Goal: Task Accomplishment & Management: Use online tool/utility

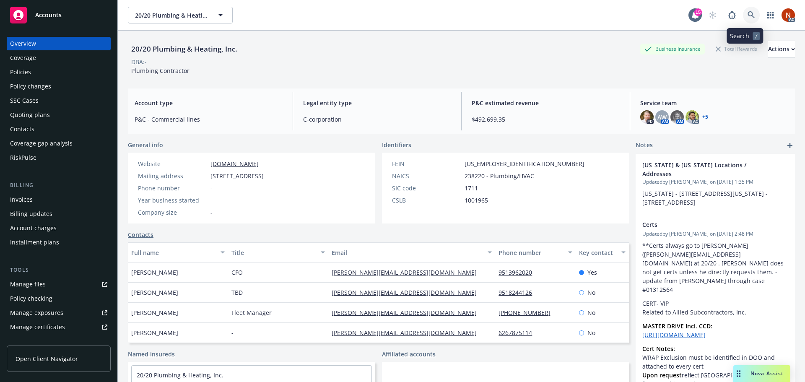
click at [748, 15] on icon at bounding box center [752, 15] width 8 height 8
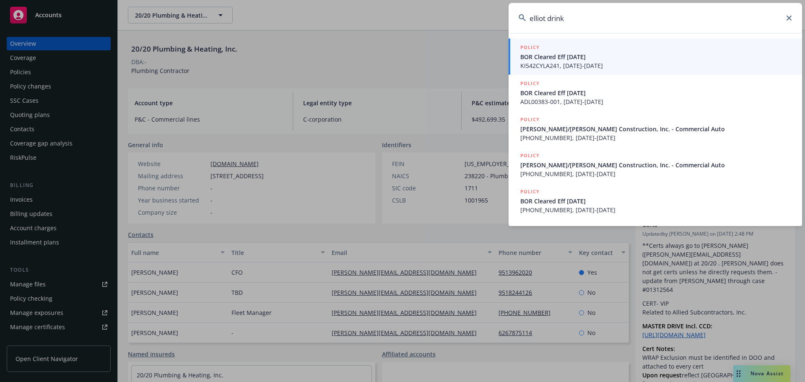
drag, startPoint x: 583, startPoint y: 23, endPoint x: 546, endPoint y: 24, distance: 37.4
click at [546, 24] on input "elliot drink" at bounding box center [656, 18] width 294 height 30
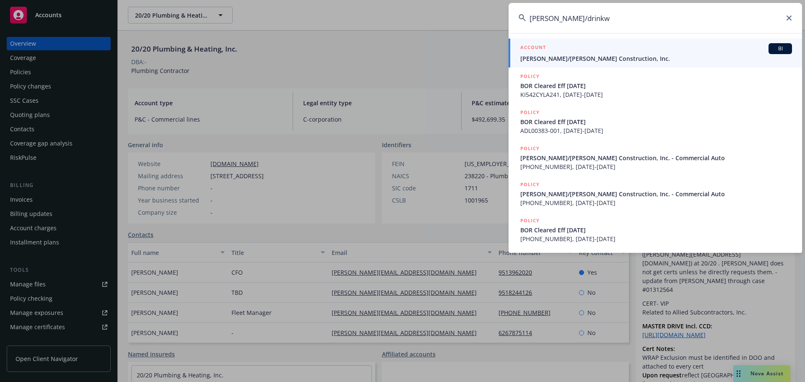
type input "elliot/drinkw"
click at [579, 51] on div "ACCOUNT BI" at bounding box center [657, 48] width 272 height 11
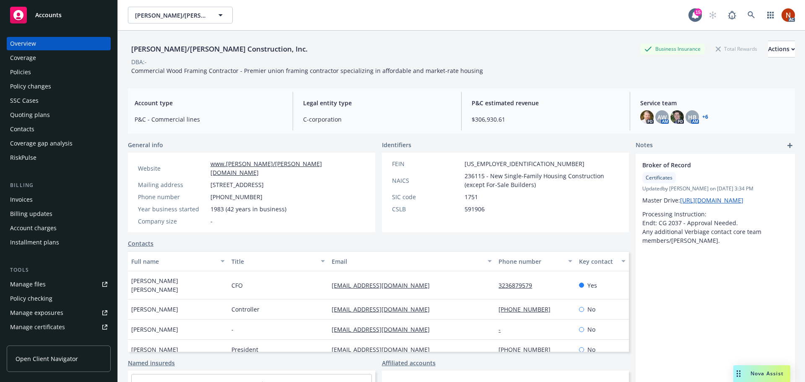
click at [29, 73] on div "Policies" at bounding box center [20, 71] width 21 height 13
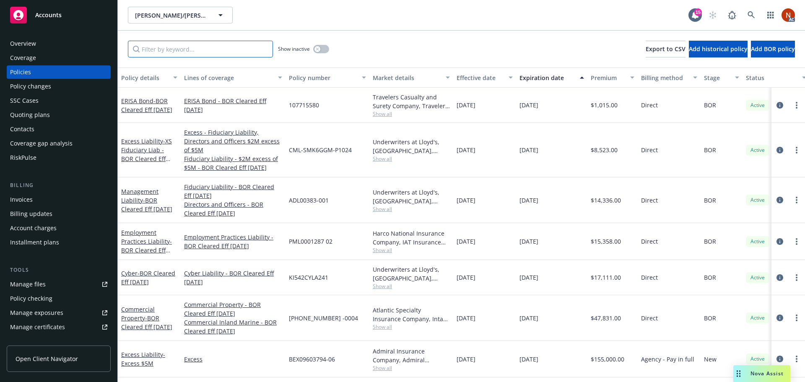
click at [176, 52] on input "Filter by keyword..." at bounding box center [200, 49] width 145 height 17
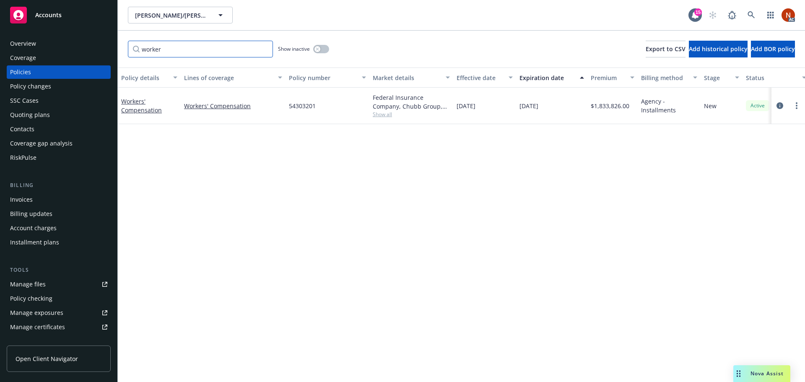
type input "worker"
click at [325, 50] on button "button" at bounding box center [321, 49] width 16 height 8
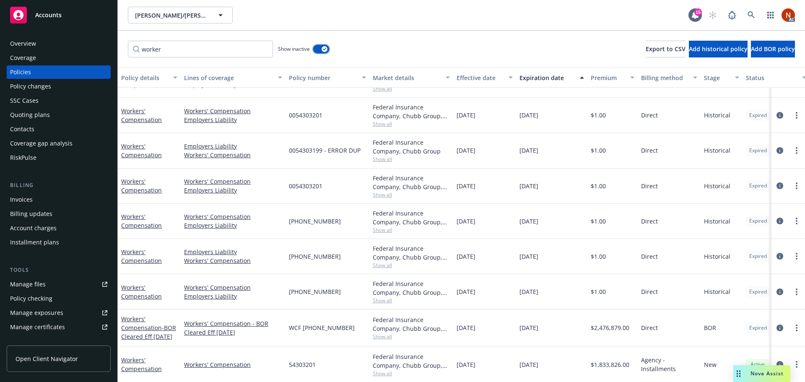
scroll to position [167, 0]
click at [777, 182] on icon "circleInformation" at bounding box center [780, 185] width 7 height 7
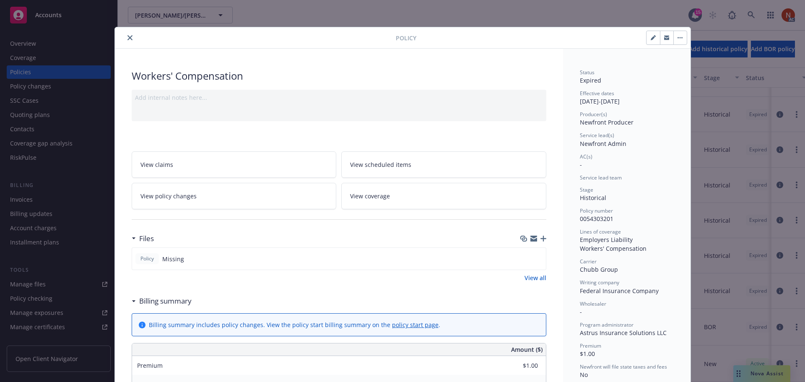
click at [128, 39] on icon "close" at bounding box center [130, 37] width 5 height 5
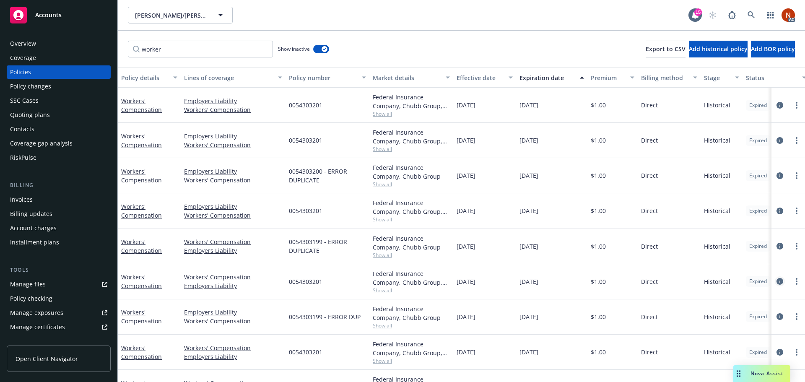
click at [777, 281] on icon "circleInformation" at bounding box center [780, 281] width 7 height 7
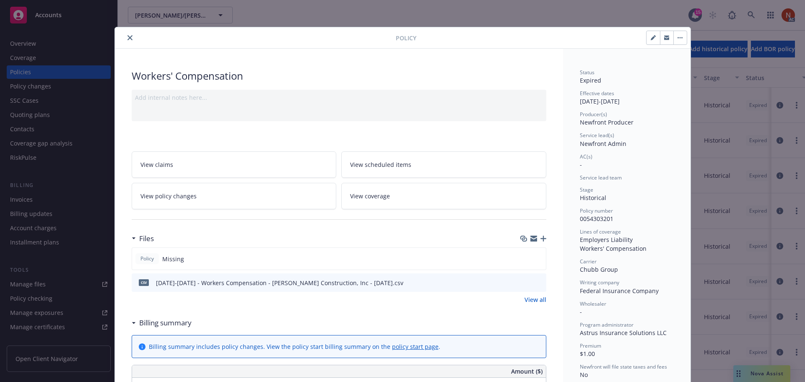
click at [125, 39] on button "close" at bounding box center [130, 38] width 10 height 10
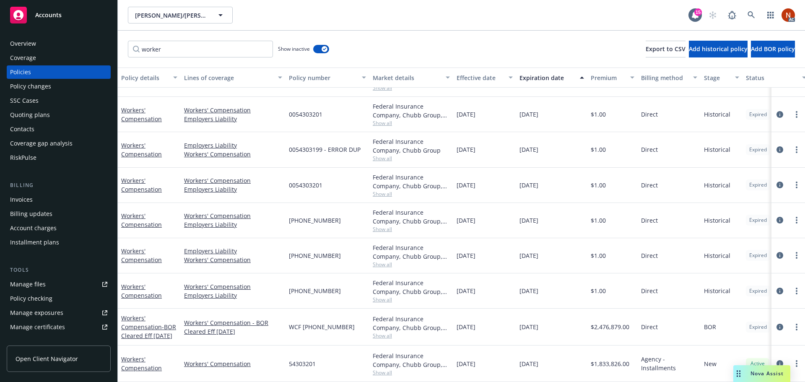
scroll to position [167, 0]
click at [777, 146] on icon "circleInformation" at bounding box center [780, 149] width 7 height 7
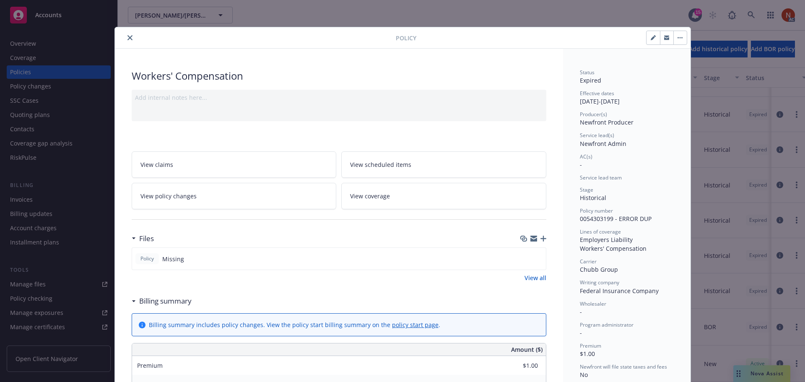
click at [128, 39] on icon "close" at bounding box center [130, 37] width 5 height 5
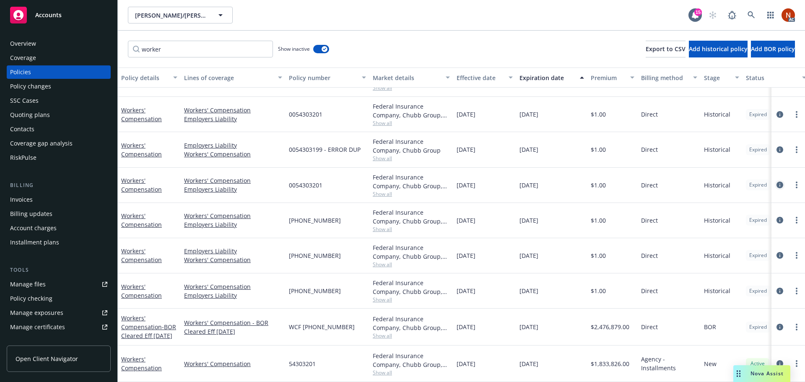
click at [777, 183] on icon "circleInformation" at bounding box center [780, 185] width 7 height 7
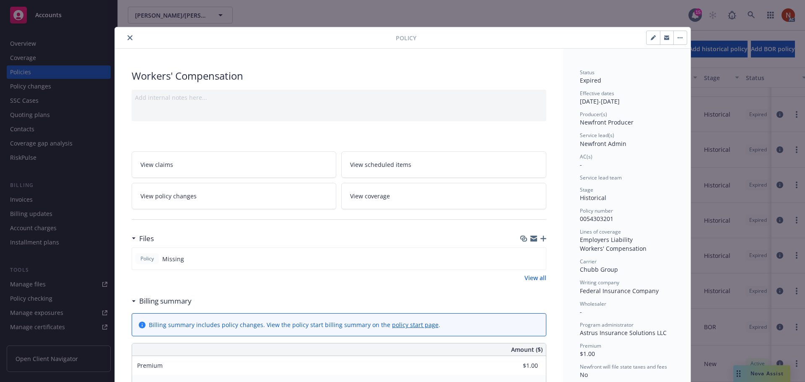
scroll to position [25, 0]
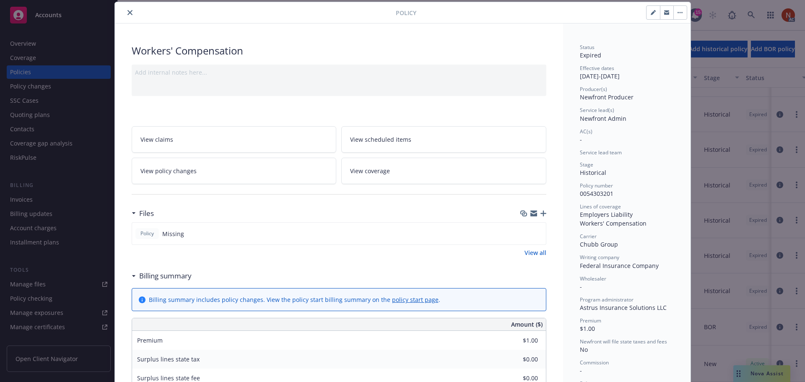
click at [128, 9] on button "close" at bounding box center [130, 13] width 10 height 10
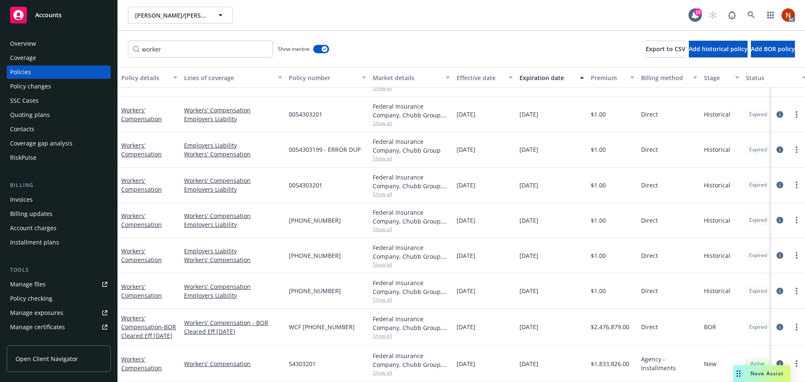
click at [777, 182] on icon "circleInformation" at bounding box center [780, 185] width 7 height 7
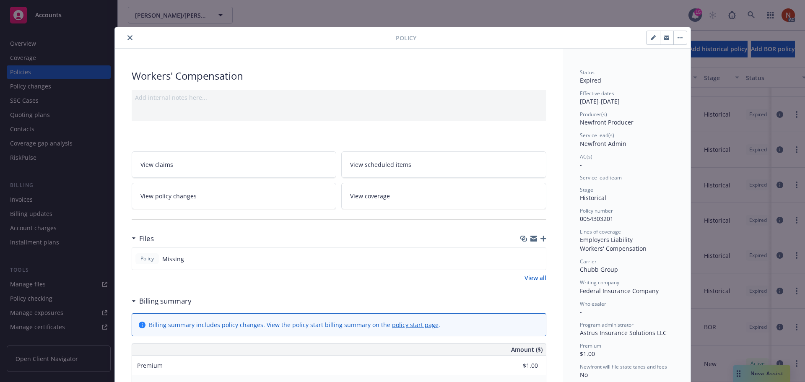
scroll to position [25, 0]
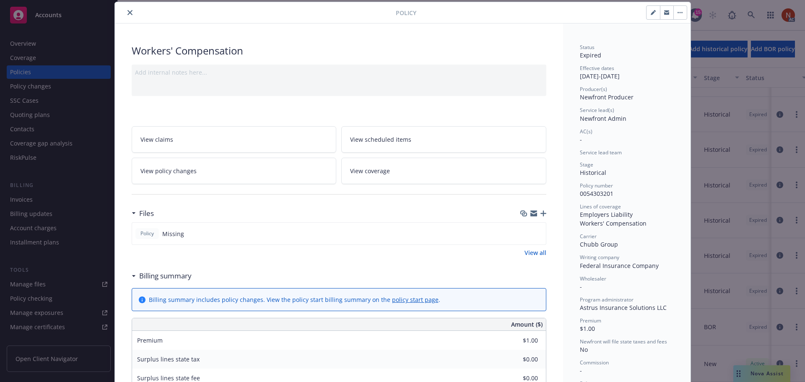
click at [125, 10] on button "close" at bounding box center [130, 13] width 10 height 10
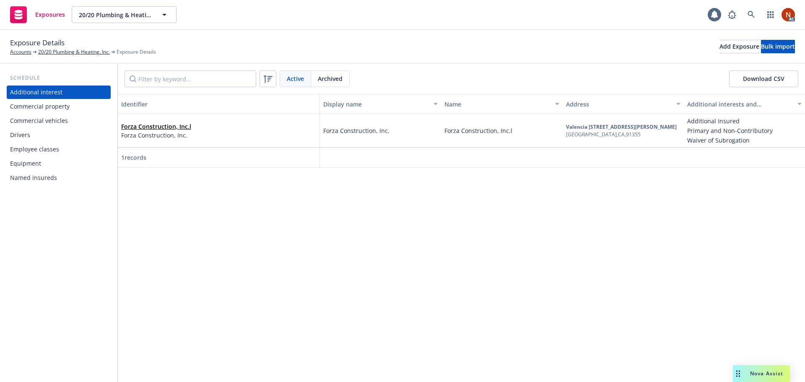
click at [60, 147] on div "Employee classes" at bounding box center [58, 149] width 97 height 13
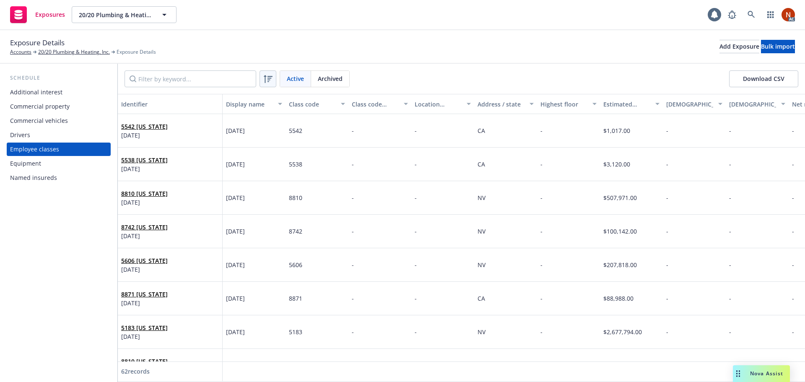
click at [271, 81] on icon at bounding box center [268, 79] width 10 height 10
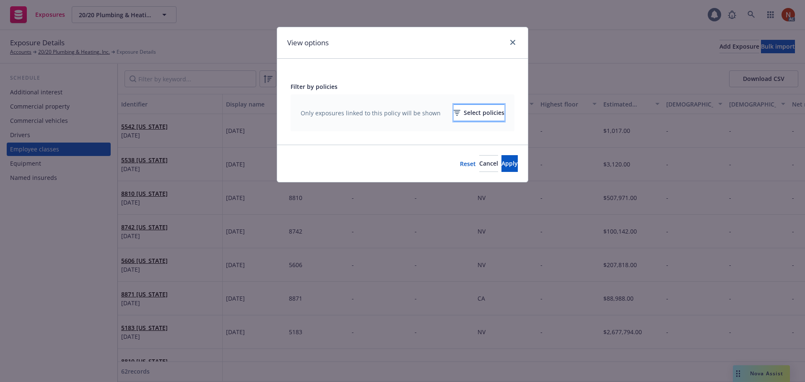
click at [460, 114] on div "Select policies" at bounding box center [479, 113] width 51 height 16
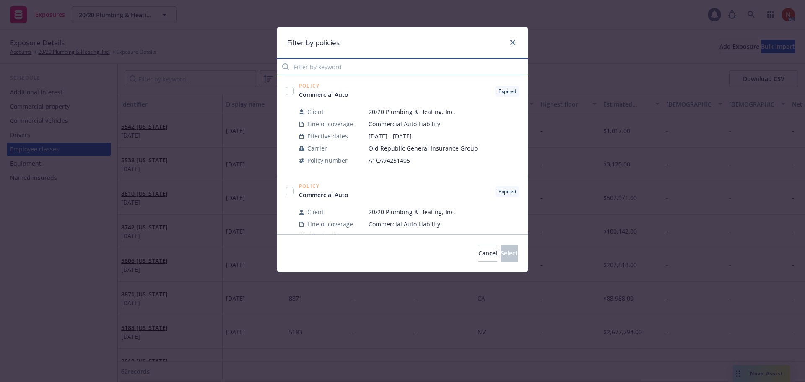
click at [391, 70] on input "Filter by keyword" at bounding box center [402, 66] width 251 height 17
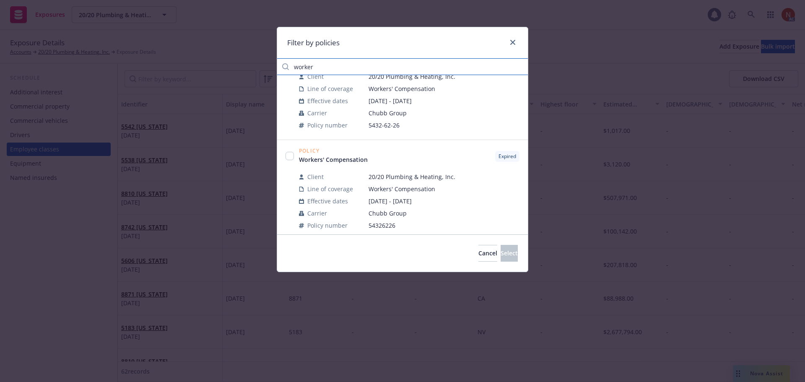
scroll to position [587, 0]
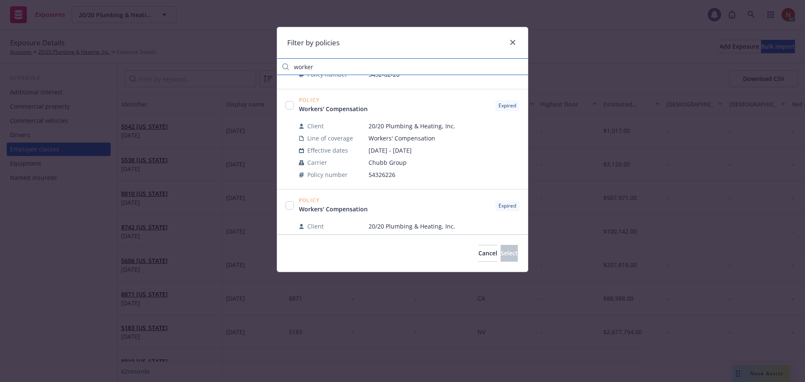
type input "worker"
click at [289, 107] on input "checkbox" at bounding box center [290, 105] width 8 height 8
checkbox input "true"
click at [503, 254] on span "Select" at bounding box center [509, 253] width 17 height 8
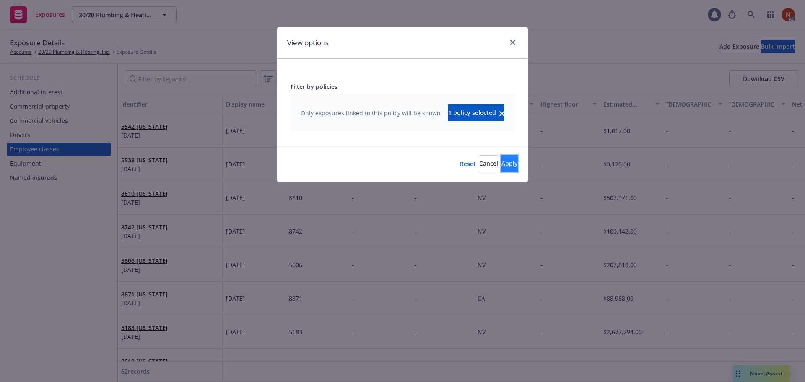
click at [502, 163] on span "Apply" at bounding box center [510, 163] width 16 height 8
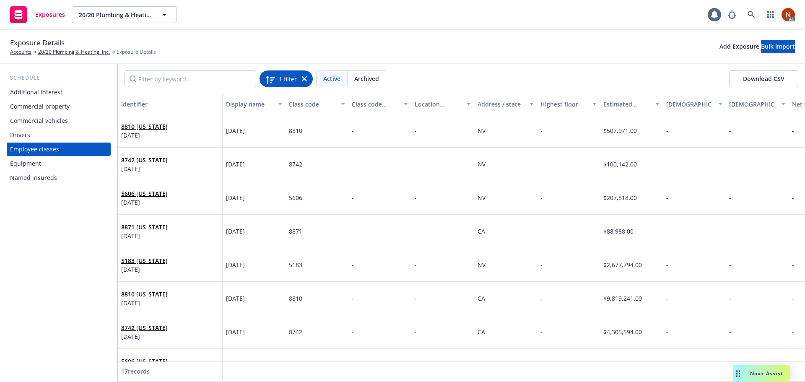
click at [306, 80] on icon at bounding box center [304, 78] width 5 height 5
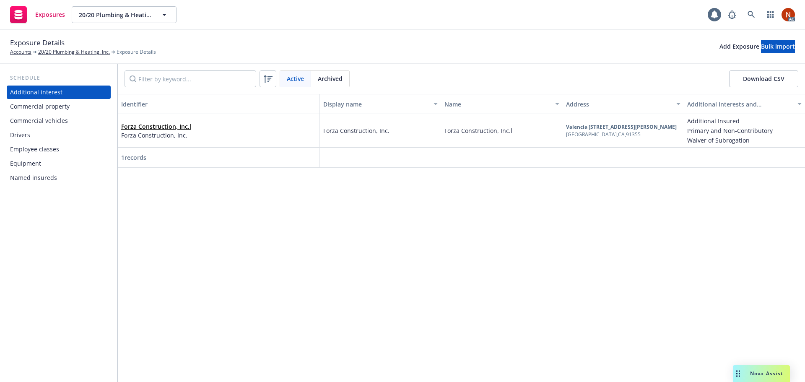
drag, startPoint x: 322, startPoint y: 88, endPoint x: 346, endPoint y: 76, distance: 27.0
click at [323, 87] on div "Active Archived Download CSV" at bounding box center [461, 79] width 687 height 30
click at [346, 76] on div "Archived" at bounding box center [330, 79] width 38 height 16
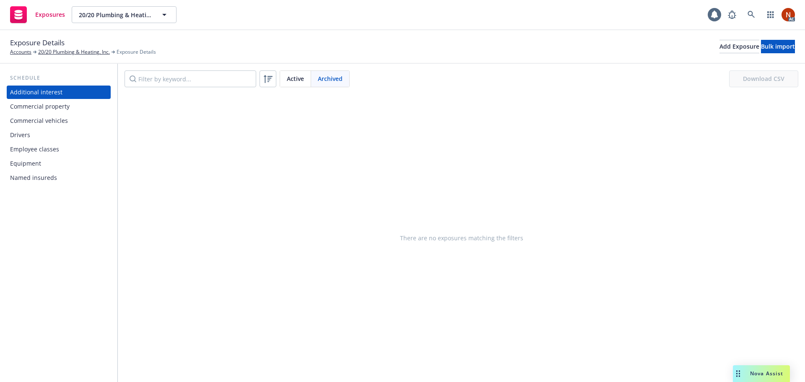
click at [295, 80] on span "Active" at bounding box center [295, 78] width 17 height 9
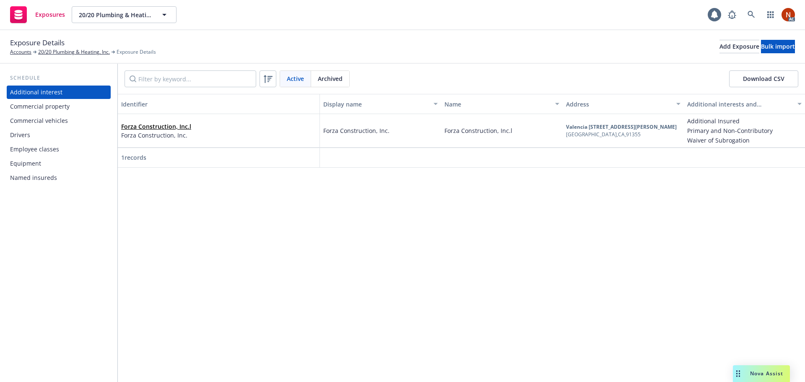
click at [34, 147] on div "Employee classes" at bounding box center [34, 149] width 49 height 13
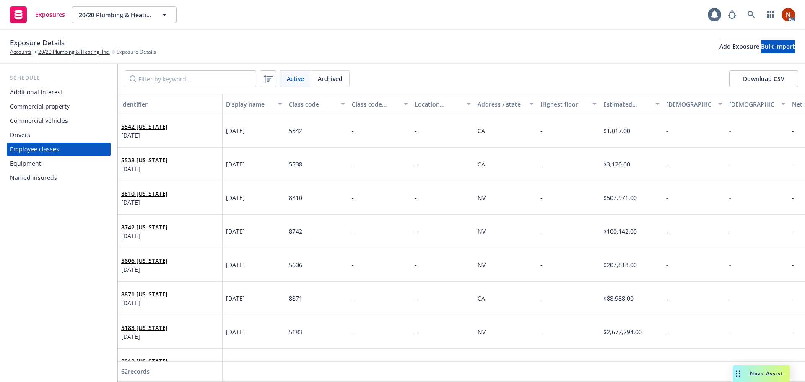
click at [765, 81] on button "Download CSV" at bounding box center [763, 78] width 69 height 17
click at [761, 45] on div "Bulk import" at bounding box center [778, 46] width 34 height 13
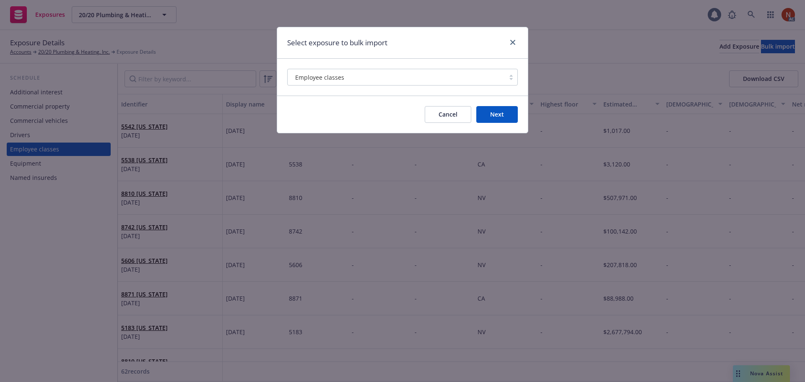
click at [493, 114] on button "Next" at bounding box center [497, 114] width 42 height 17
click at [512, 39] on link "close" at bounding box center [513, 42] width 10 height 10
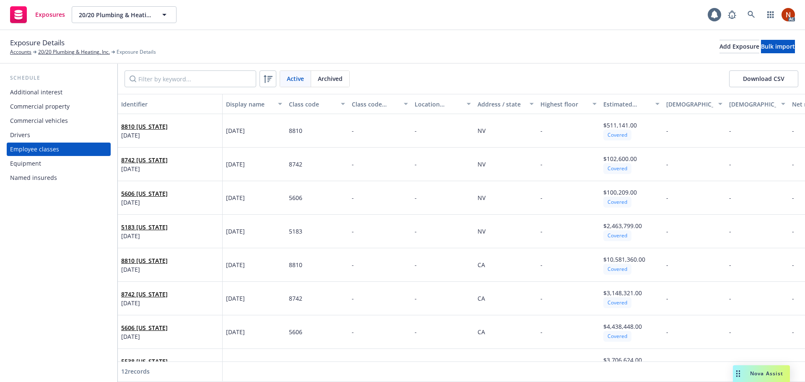
click at [317, 81] on div "Archived" at bounding box center [330, 79] width 38 height 16
click at [410, 54] on div "Exposure Details Accounts 20/20 Plumbing & Heating, Inc. Exposure Details Add E…" at bounding box center [402, 46] width 785 height 18
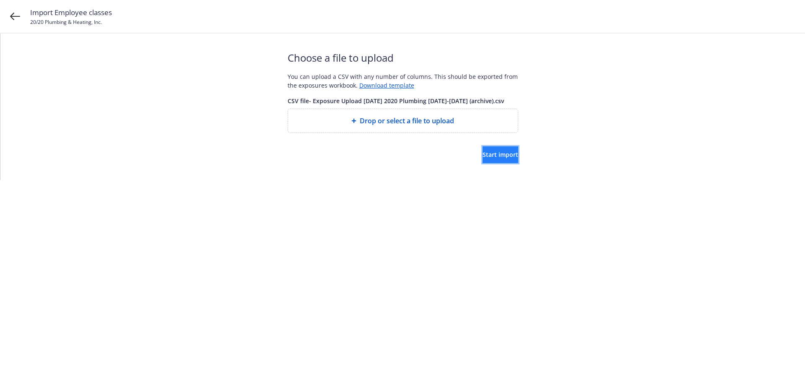
click at [483, 149] on button "Start import" at bounding box center [501, 154] width 36 height 17
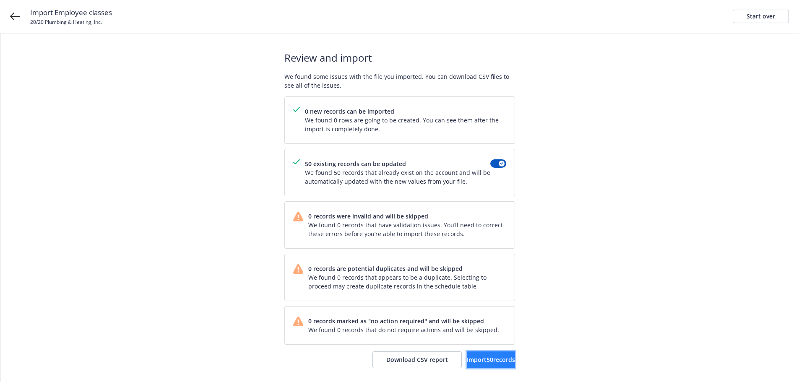
click at [467, 359] on span "Import 50 records" at bounding box center [491, 360] width 48 height 8
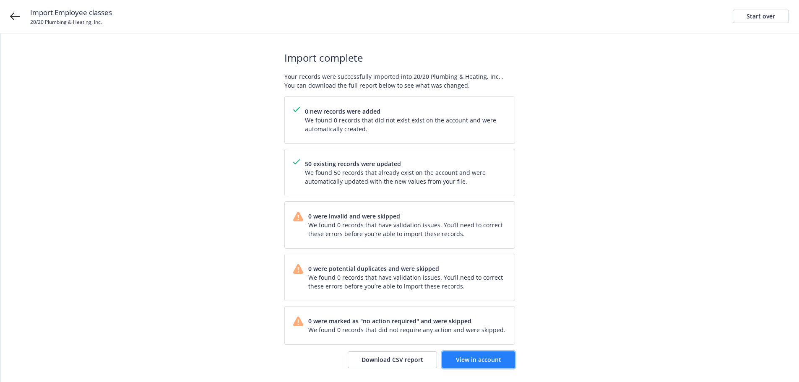
click at [470, 356] on span "View in account" at bounding box center [478, 360] width 45 height 8
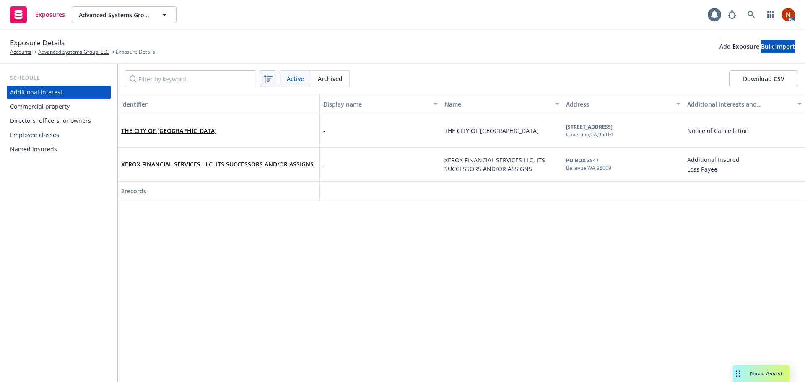
click at [272, 78] on div at bounding box center [267, 78] width 13 height 13
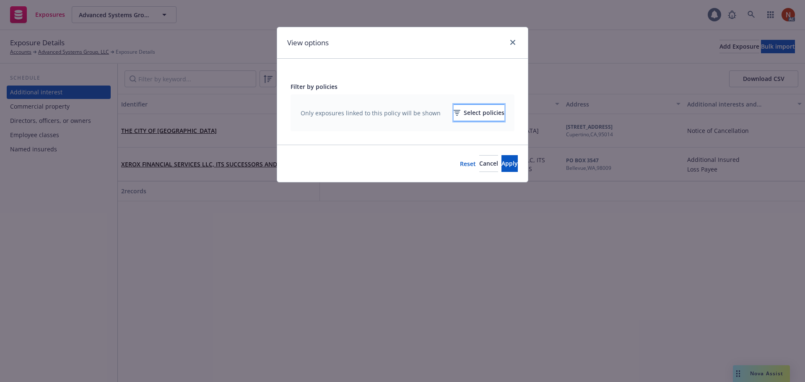
click at [454, 114] on button "Select policies" at bounding box center [479, 112] width 51 height 17
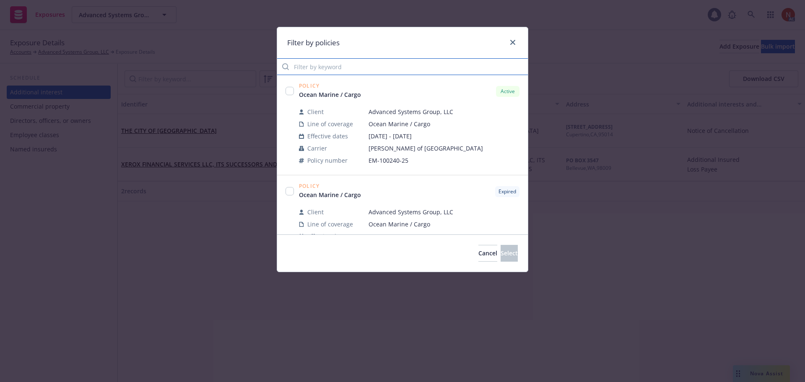
click at [319, 66] on input "Filter by keyword" at bounding box center [402, 66] width 251 height 17
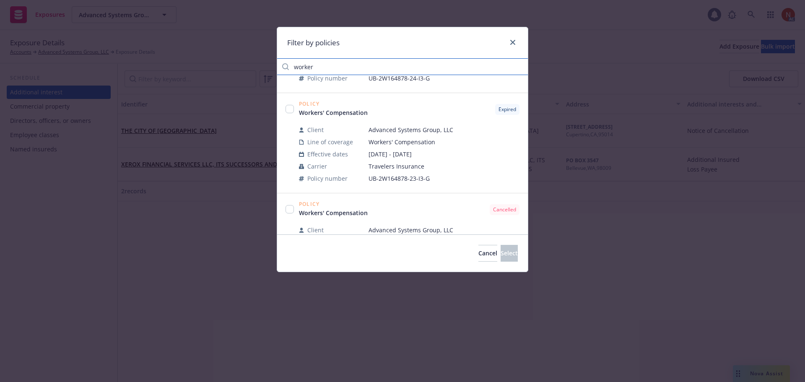
scroll to position [168, 0]
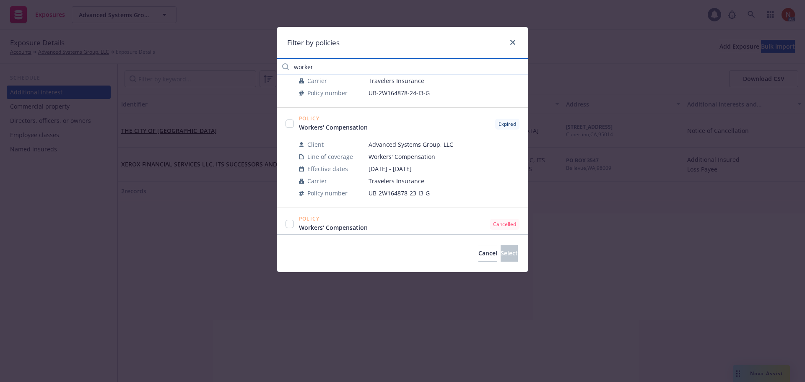
type input "worker"
click at [288, 120] on input "checkbox" at bounding box center [290, 124] width 8 height 8
checkbox input "true"
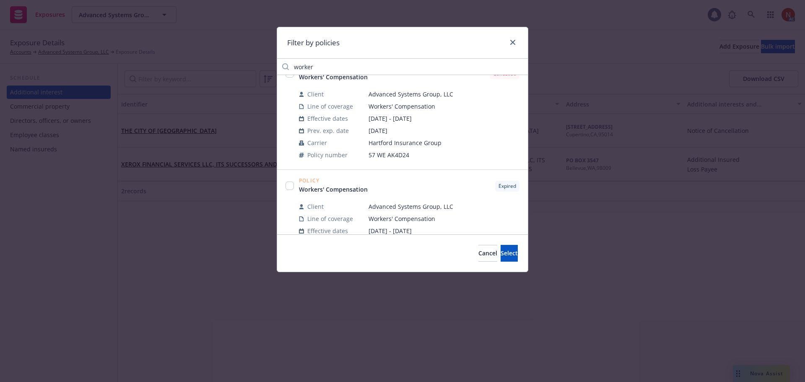
scroll to position [361, 0]
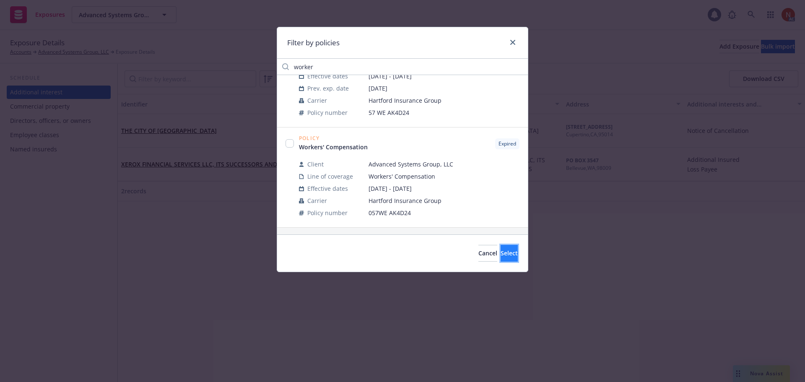
click at [501, 253] on span "Select" at bounding box center [509, 253] width 17 height 8
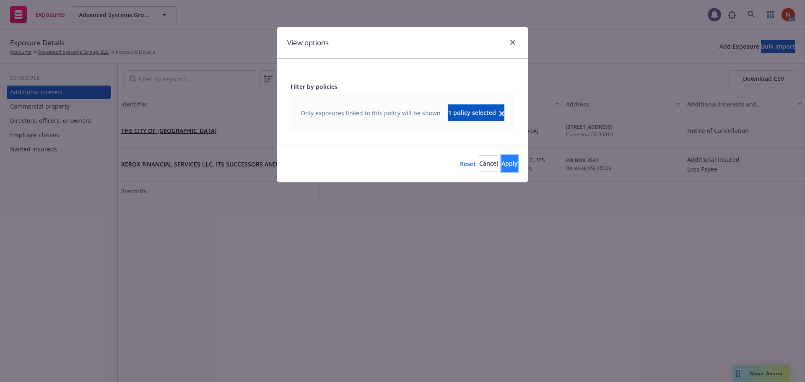
click at [502, 165] on span "Apply" at bounding box center [510, 163] width 16 height 8
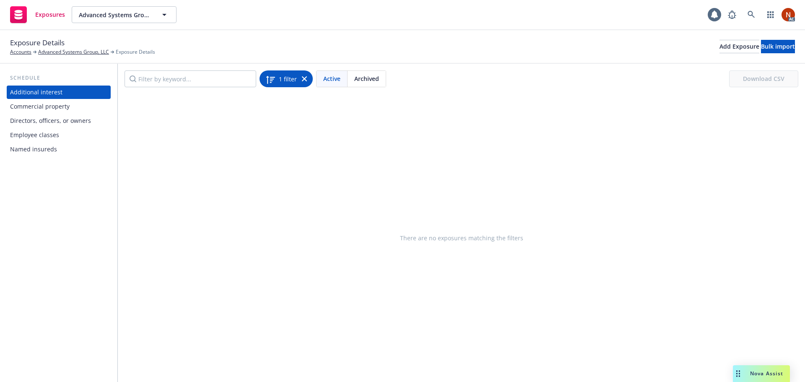
click at [286, 74] on div "1 filter" at bounding box center [281, 79] width 31 height 12
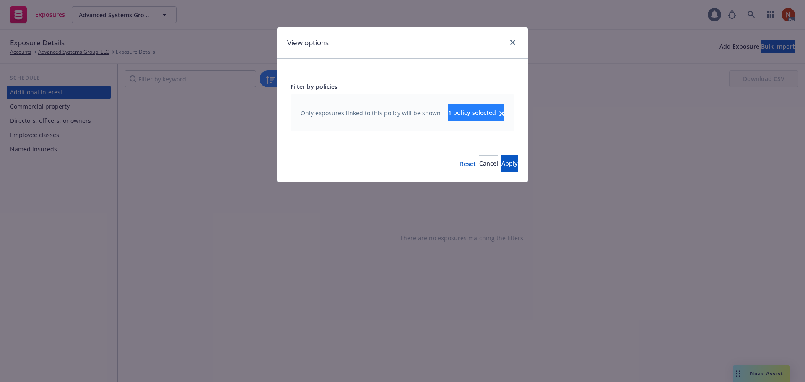
click at [500, 113] on icon "clear selection" at bounding box center [502, 113] width 5 height 5
click at [454, 119] on div "Select policies" at bounding box center [479, 113] width 51 height 16
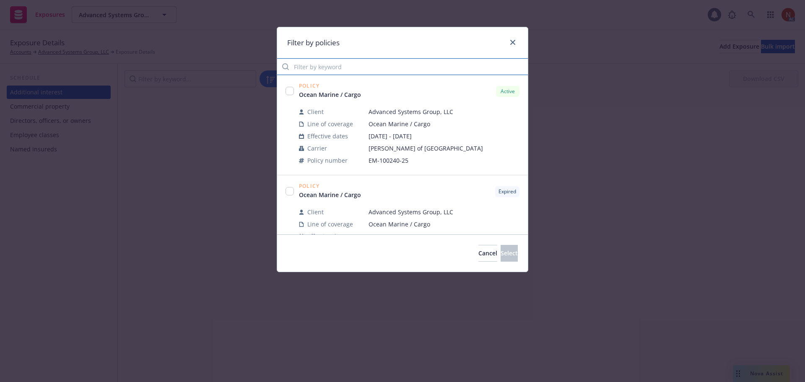
click at [327, 68] on input "Filter by keyword" at bounding box center [402, 66] width 251 height 17
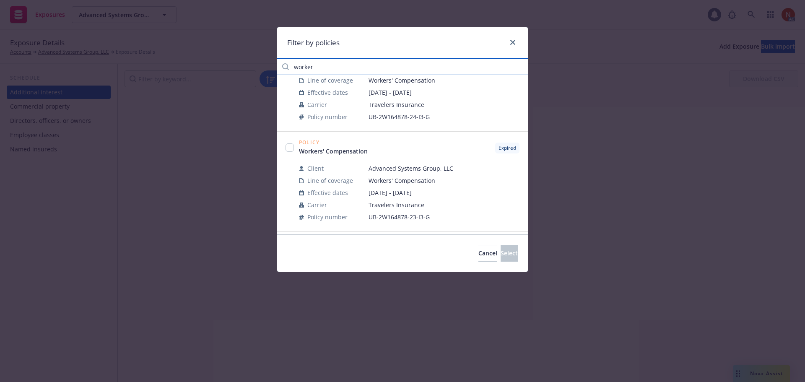
scroll to position [168, 0]
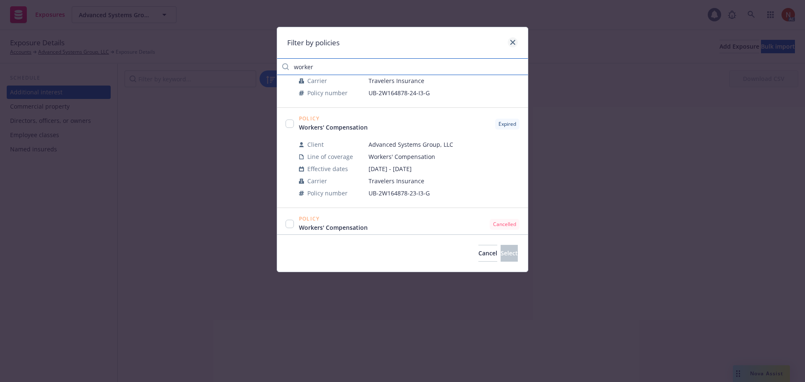
type input "worker"
drag, startPoint x: 509, startPoint y: 43, endPoint x: 487, endPoint y: 55, distance: 25.3
click at [510, 42] on link "close" at bounding box center [513, 42] width 10 height 10
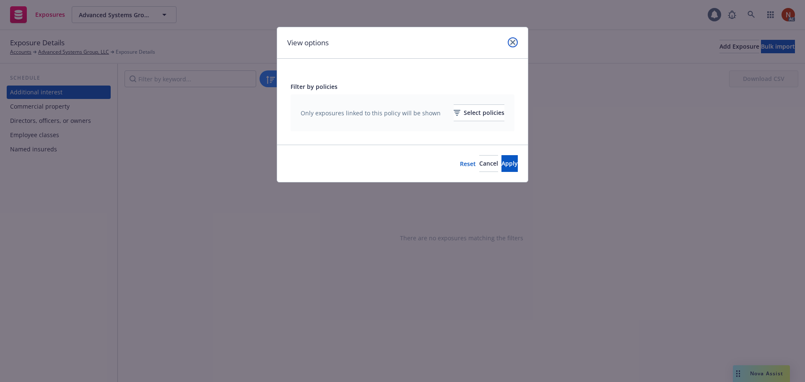
click at [514, 47] on link "close" at bounding box center [513, 42] width 10 height 10
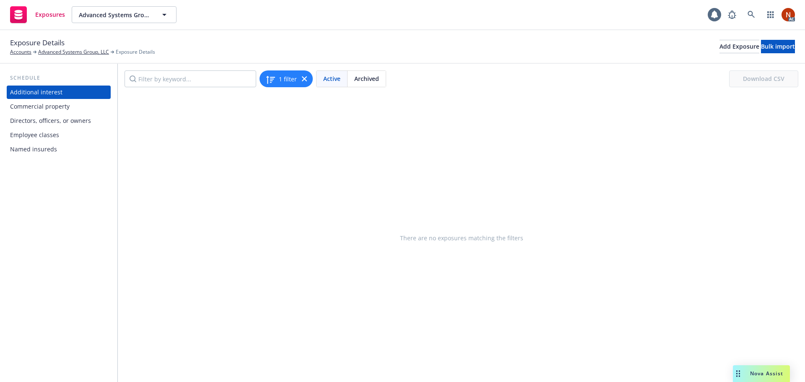
click at [362, 83] on span "Archived" at bounding box center [366, 78] width 25 height 9
click at [294, 78] on span "1 filter" at bounding box center [288, 78] width 18 height 9
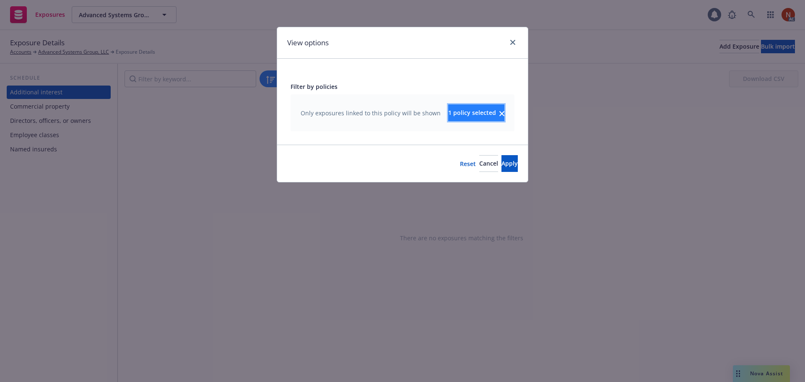
click at [491, 115] on button "1 policy selected" at bounding box center [476, 112] width 56 height 17
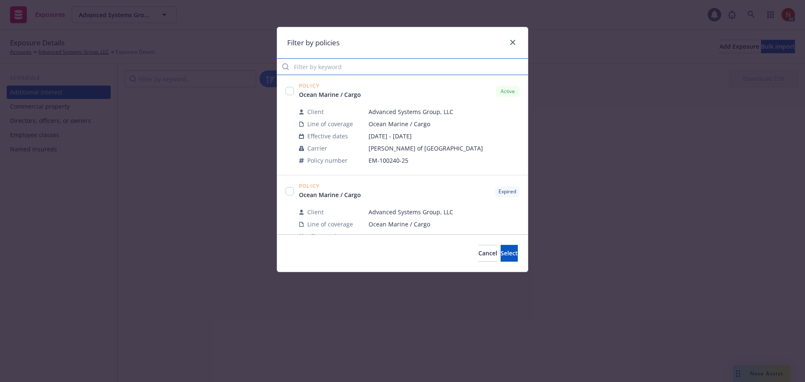
click at [364, 66] on input "Filter by keyword" at bounding box center [402, 66] width 251 height 17
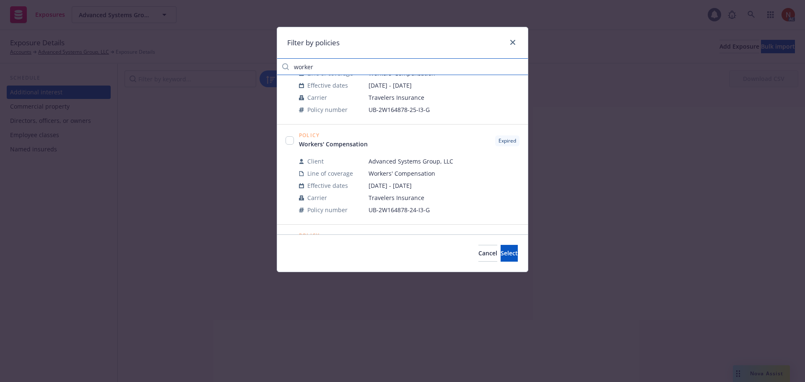
scroll to position [0, 0]
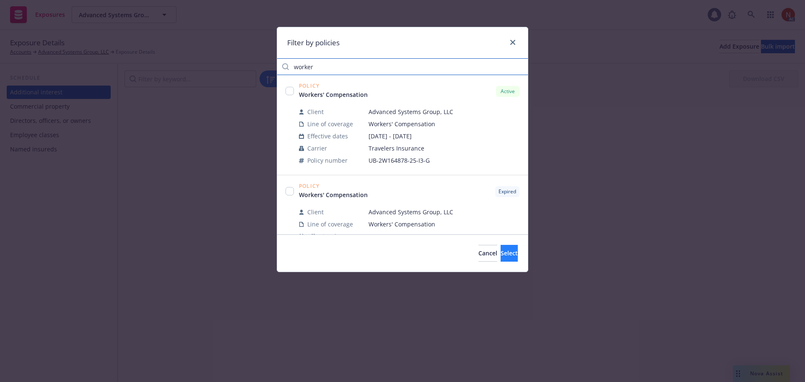
type input "worker"
click at [501, 251] on span "Select" at bounding box center [509, 253] width 17 height 8
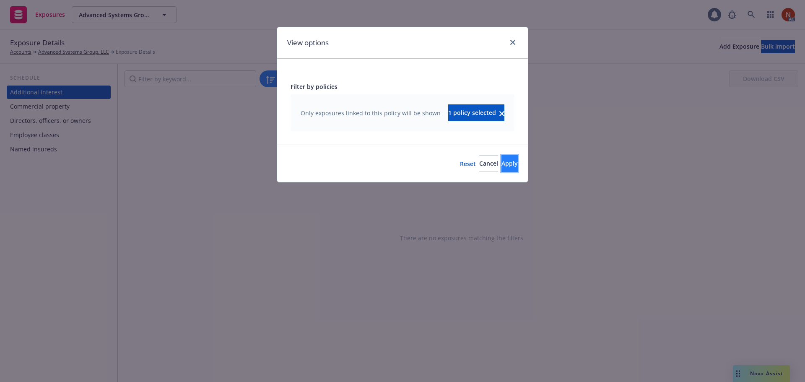
click at [502, 167] on span "Apply" at bounding box center [510, 163] width 16 height 8
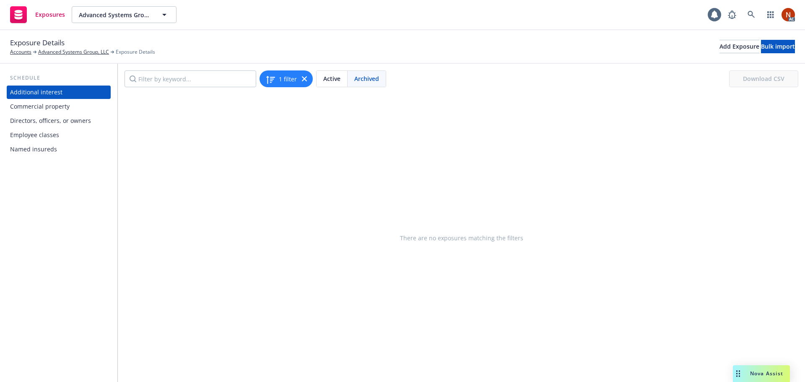
click at [326, 81] on span "Active" at bounding box center [331, 78] width 17 height 9
click at [357, 80] on span "Archived" at bounding box center [366, 78] width 25 height 9
click at [336, 79] on span "Active" at bounding box center [331, 78] width 17 height 9
click at [52, 135] on div "Employee classes" at bounding box center [34, 134] width 49 height 13
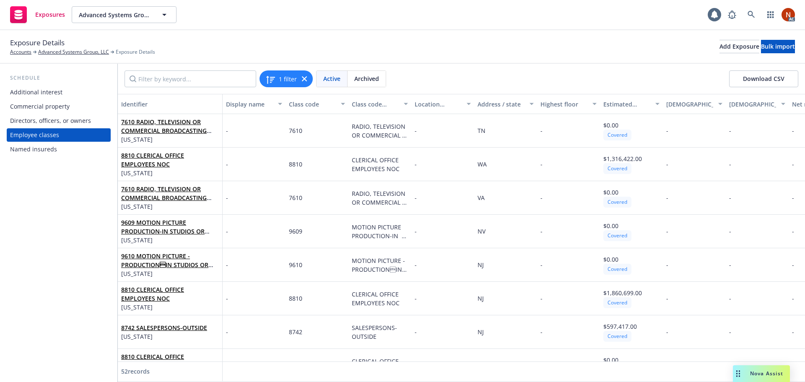
click at [363, 84] on div "Archived" at bounding box center [367, 79] width 38 height 16
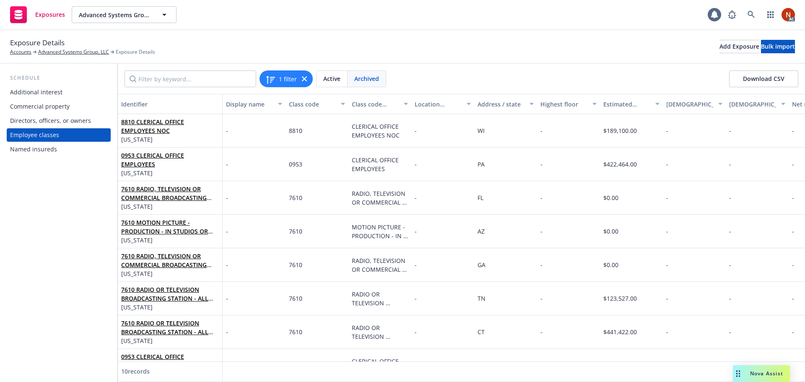
click at [331, 81] on span "Active" at bounding box center [331, 78] width 17 height 9
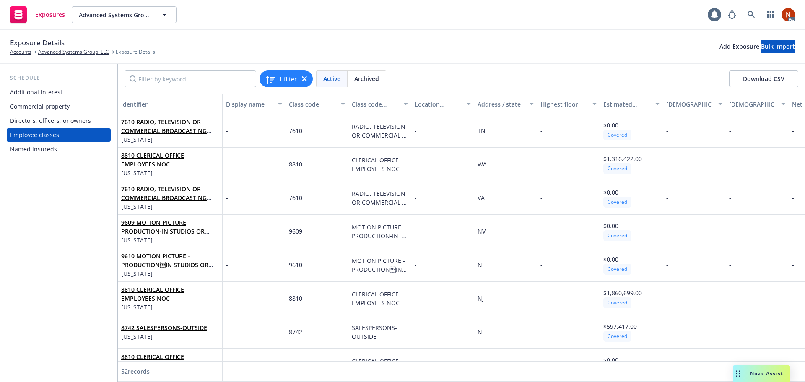
click at [355, 78] on span "Archived" at bounding box center [366, 78] width 25 height 9
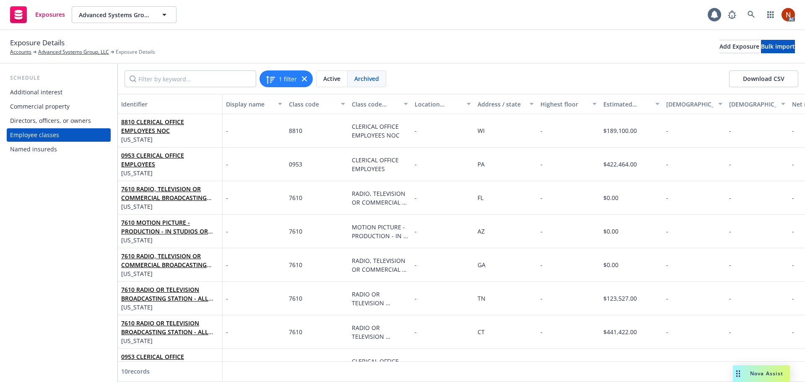
click at [331, 80] on span "Active" at bounding box center [331, 78] width 17 height 9
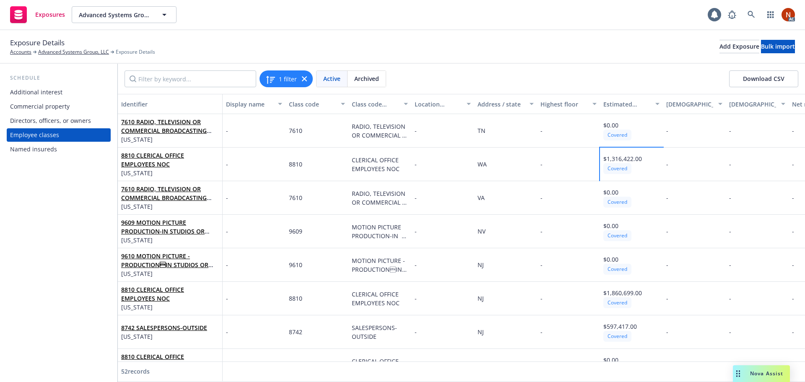
click at [625, 162] on span "$1,316,422.00" at bounding box center [623, 159] width 39 height 8
click at [662, 161] on div "$1,316,422.00 Covered" at bounding box center [631, 165] width 63 height 34
click at [633, 164] on div "Covered" at bounding box center [623, 168] width 39 height 10
click at [623, 163] on span "$1,316,422.00" at bounding box center [623, 159] width 39 height 8
click at [617, 158] on span "$1,316,422.00" at bounding box center [623, 159] width 39 height 8
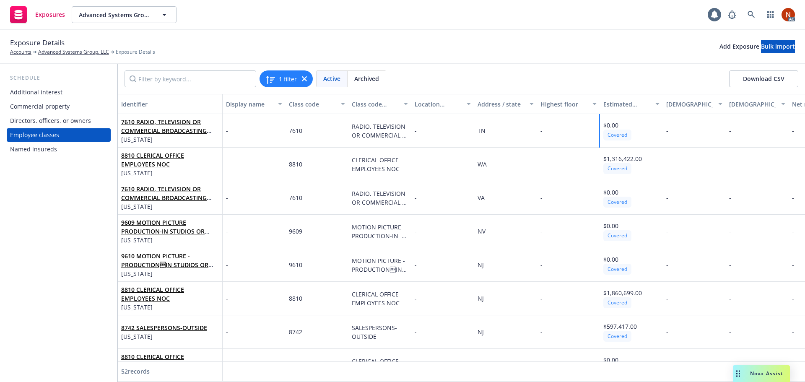
click at [616, 129] on span "$0.00" at bounding box center [611, 125] width 15 height 8
click at [621, 196] on div "$0.00" at bounding box center [618, 192] width 28 height 9
click at [623, 237] on div "Covered" at bounding box center [618, 235] width 28 height 10
drag, startPoint x: 629, startPoint y: 269, endPoint x: 631, endPoint y: 285, distance: 16.5
click at [629, 269] on div "Covered" at bounding box center [618, 269] width 28 height 10
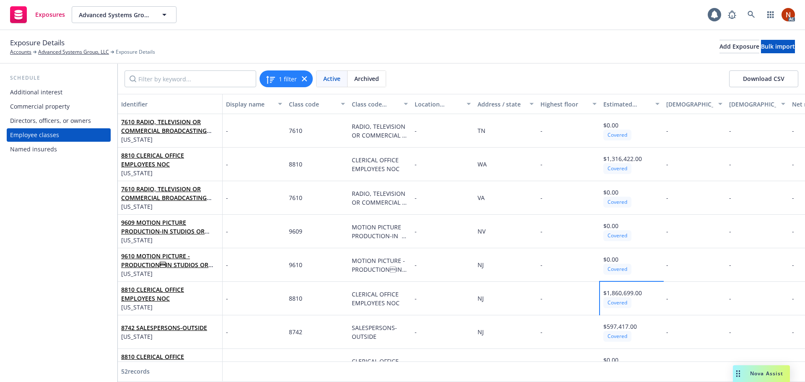
click at [626, 297] on span "$1,860,699.00" at bounding box center [623, 293] width 39 height 8
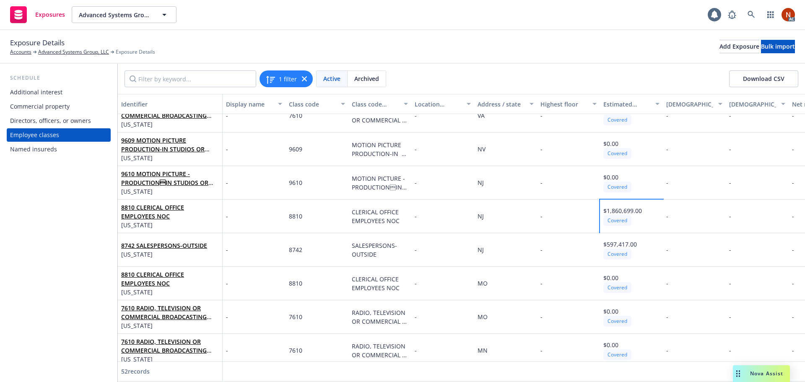
scroll to position [94, 0]
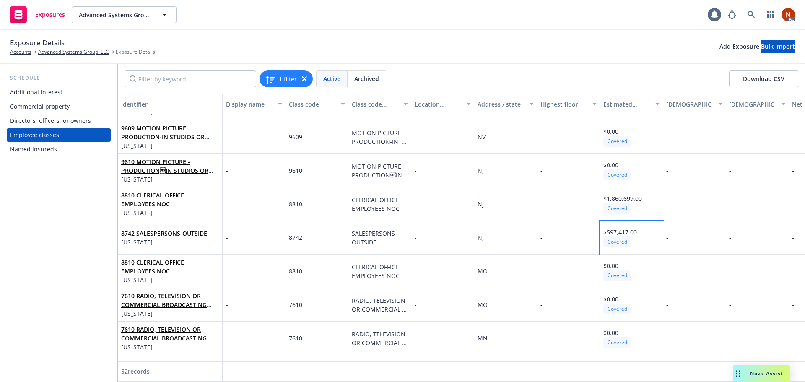
click at [624, 229] on span "$597,417.00" at bounding box center [621, 232] width 34 height 8
click at [623, 273] on div "Covered" at bounding box center [618, 275] width 28 height 10
click at [620, 307] on div "Covered" at bounding box center [618, 309] width 28 height 10
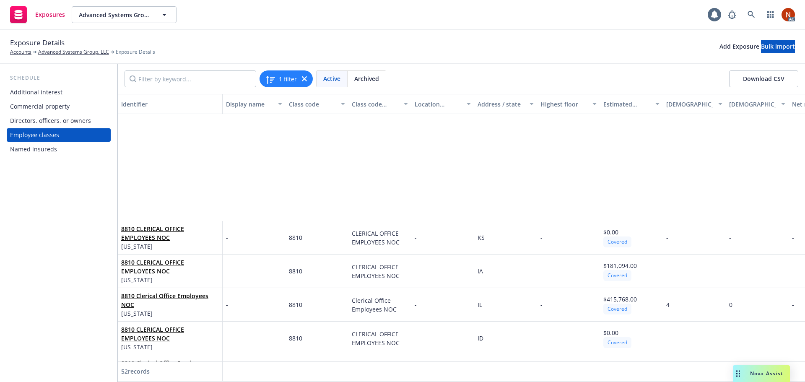
scroll to position [1504, 0]
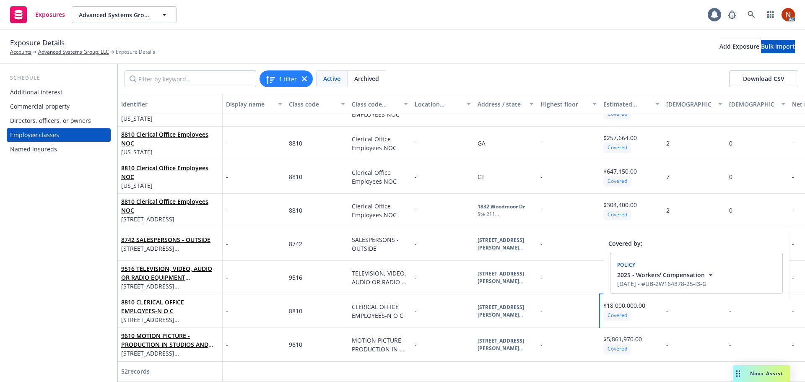
click at [708, 276] on icon "button" at bounding box center [711, 275] width 8 height 8
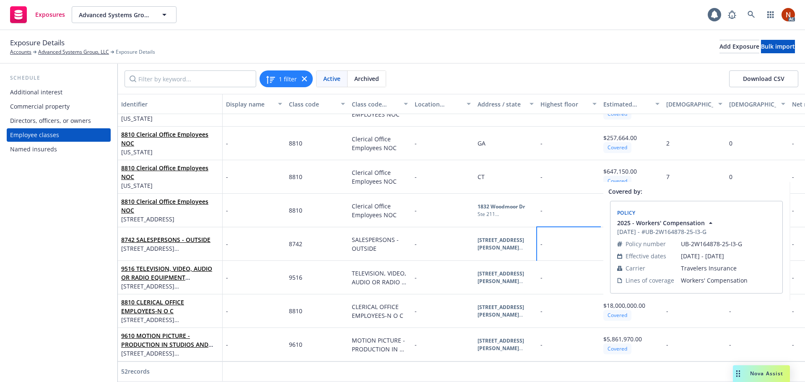
click at [538, 252] on div "-" at bounding box center [568, 244] width 63 height 34
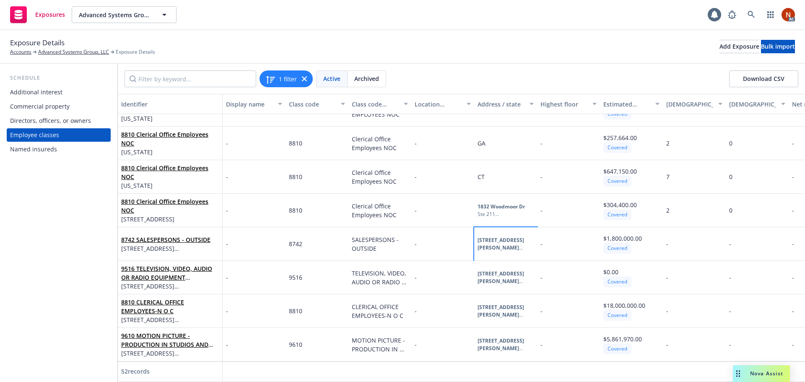
click at [484, 252] on div "Emeryville , CA , 94608" at bounding box center [506, 256] width 56 height 8
click at [444, 81] on div "1 filter Active Archived Download CSV" at bounding box center [462, 78] width 674 height 17
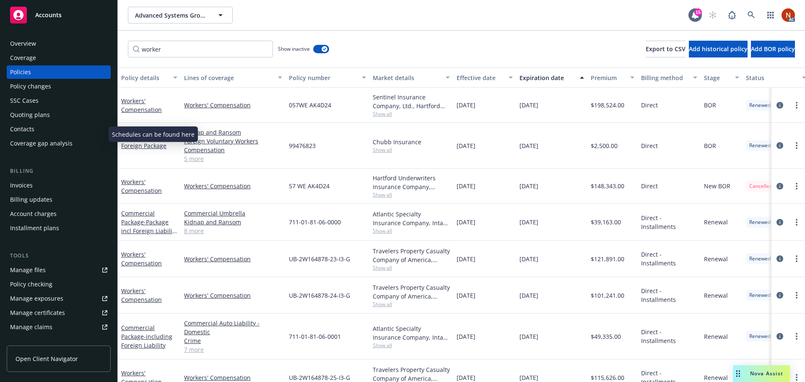
scroll to position [57, 0]
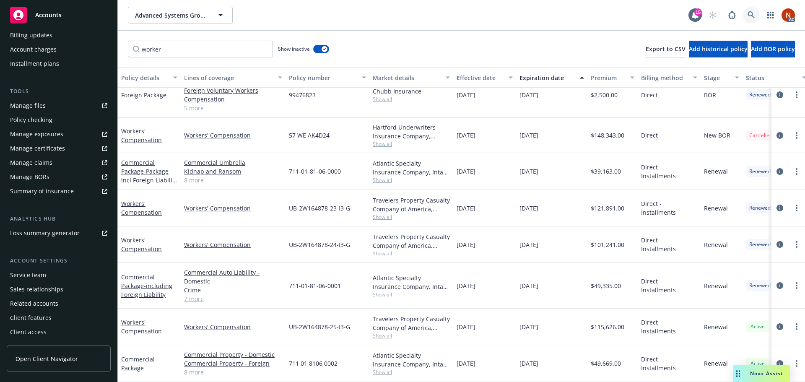
click at [755, 13] on link at bounding box center [751, 15] width 17 height 17
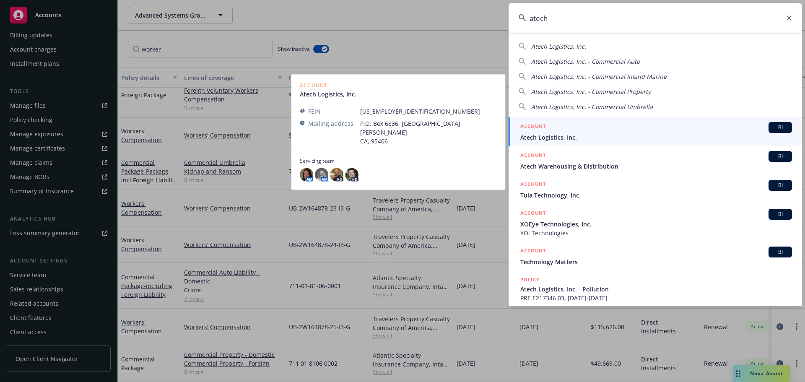
type input "atech"
click at [590, 128] on div "ACCOUNT BI" at bounding box center [657, 127] width 272 height 11
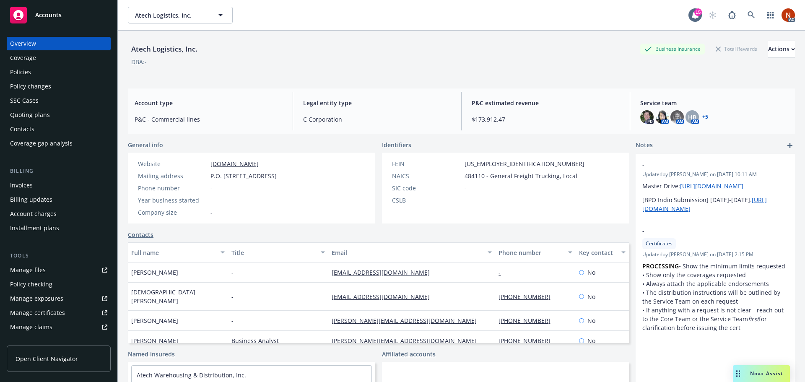
click at [45, 271] on link "Manage files" at bounding box center [59, 269] width 104 height 13
click at [44, 326] on div "Manage claims" at bounding box center [31, 326] width 42 height 13
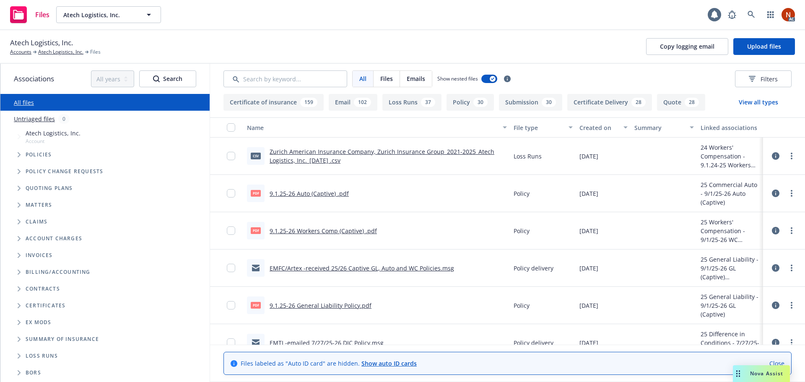
click at [408, 104] on button "Loss Runs 37" at bounding box center [412, 102] width 59 height 17
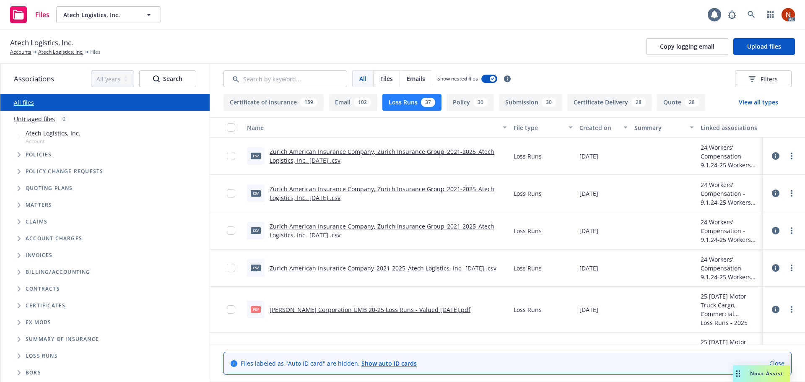
click at [601, 130] on div "Created on" at bounding box center [599, 127] width 39 height 9
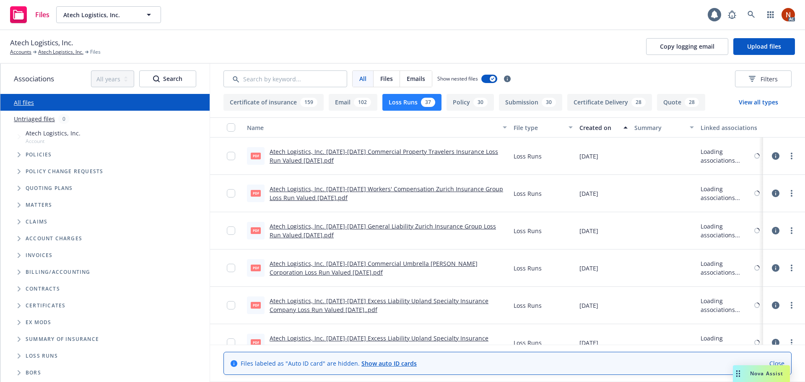
click at [592, 128] on div "Created on" at bounding box center [599, 127] width 39 height 9
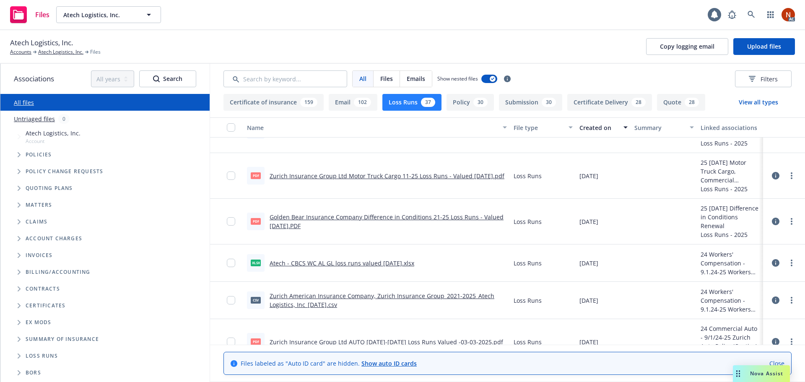
scroll to position [294, 0]
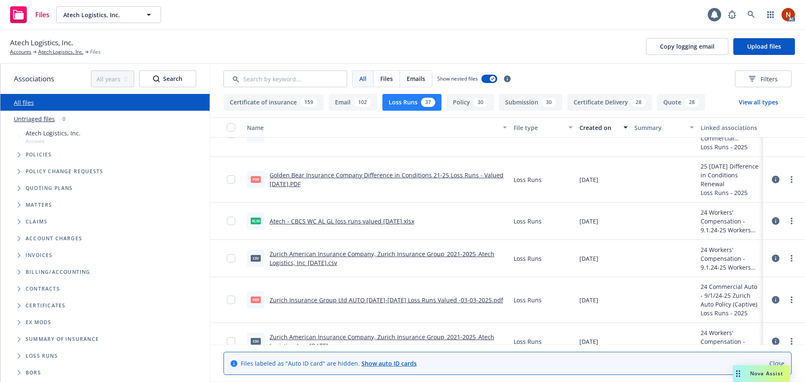
click at [397, 221] on link "Atech - CBCS WC AL GL loss runs valued 4-30-2025.xlsx" at bounding box center [342, 221] width 145 height 8
click at [325, 219] on link "Atech - CBCS WC AL GL loss runs valued 4-30-2025.xlsx" at bounding box center [342, 221] width 145 height 8
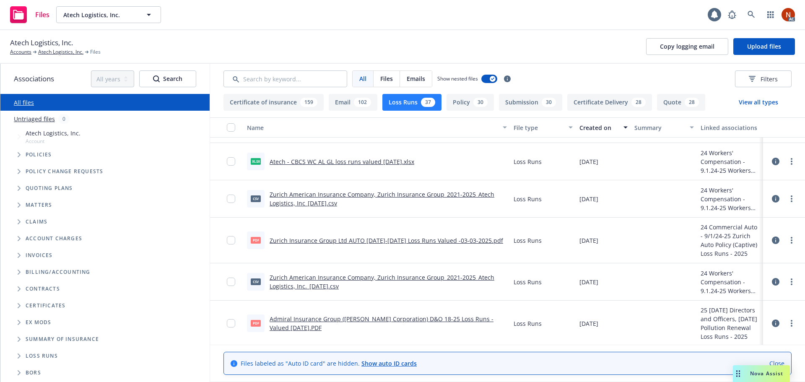
scroll to position [377, 0]
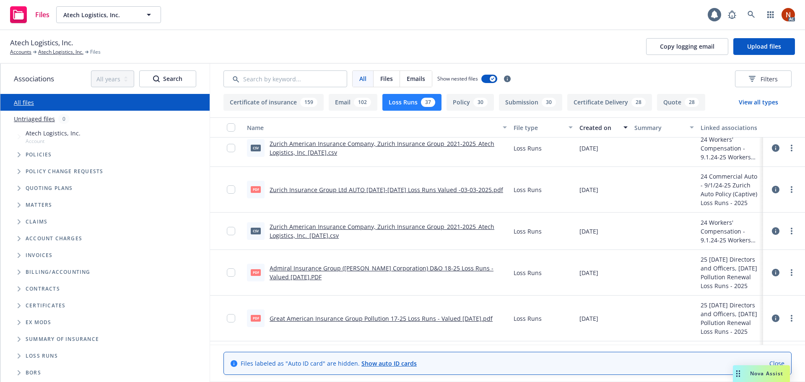
click at [370, 266] on link "Admiral Insurance Group (W.R. Berkley Corporation) D&O 18-25 Loss Runs - Valued…" at bounding box center [382, 272] width 224 height 17
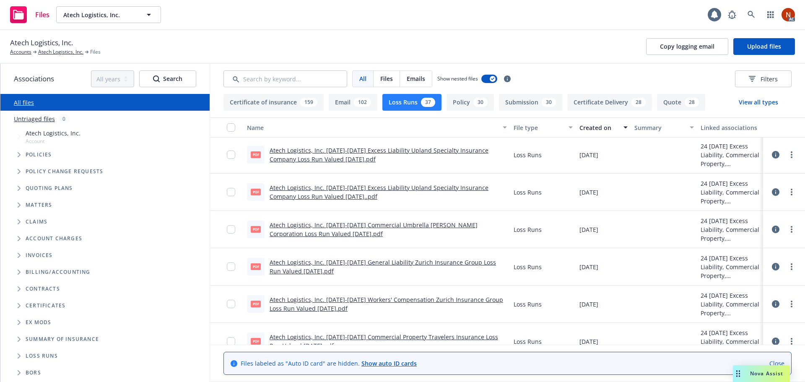
scroll to position [1161, 0]
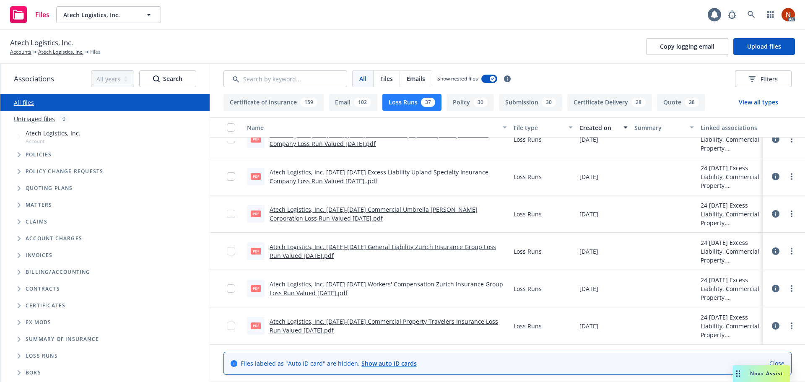
click at [431, 208] on link "Atech Logistics, Inc. 2017-2024 Commercial Umbrella W.R. Berkley Corporation Lo…" at bounding box center [374, 214] width 208 height 17
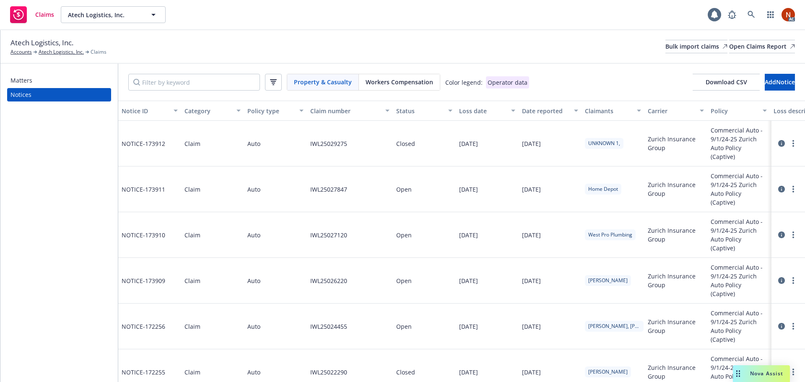
drag, startPoint x: 393, startPoint y: 86, endPoint x: 354, endPoint y: 74, distance: 40.9
click at [392, 84] on span "Workers Compensation" at bounding box center [400, 82] width 68 height 9
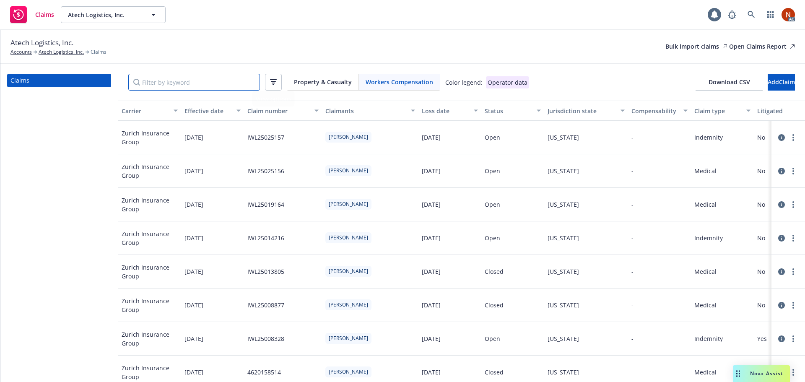
drag, startPoint x: 208, startPoint y: 76, endPoint x: 222, endPoint y: 76, distance: 13.8
click at [208, 76] on input "Filter by keyword" at bounding box center [194, 82] width 132 height 17
paste input "[DATE]"
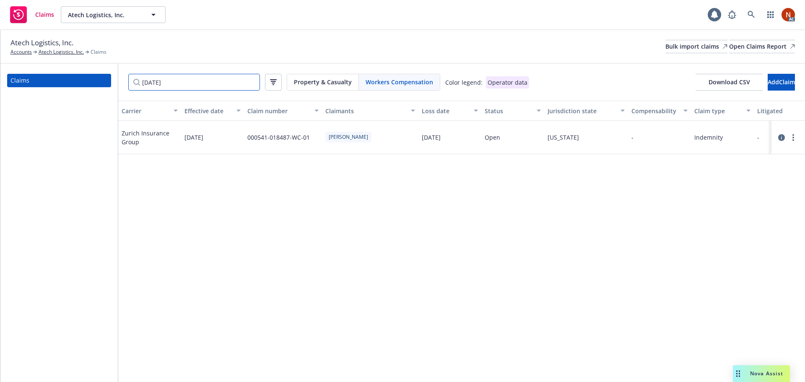
type input "[DATE]"
click at [252, 82] on input "[DATE]" at bounding box center [194, 82] width 132 height 17
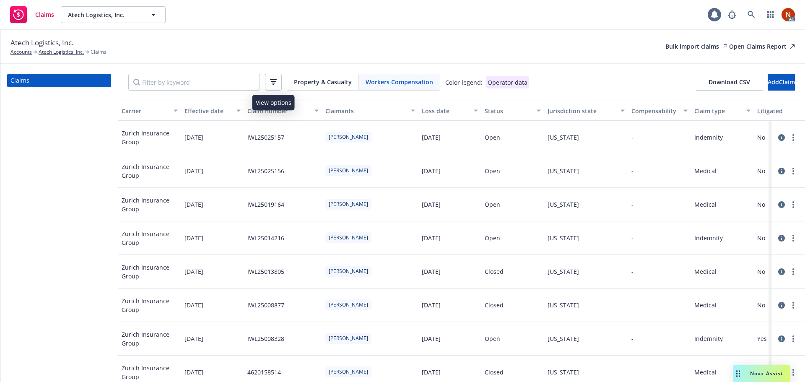
click at [271, 83] on icon "button" at bounding box center [273, 82] width 7 height 6
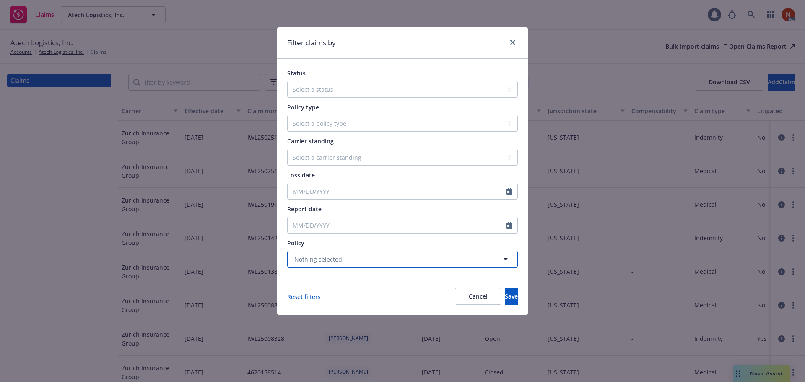
click at [336, 262] on span "Nothing selected" at bounding box center [318, 259] width 48 height 9
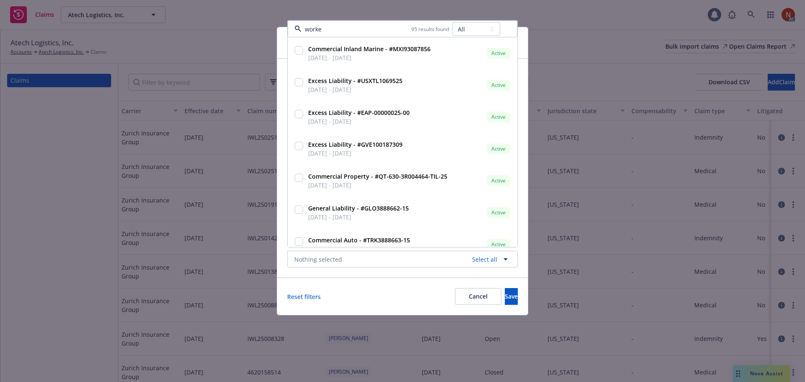
type input "worker"
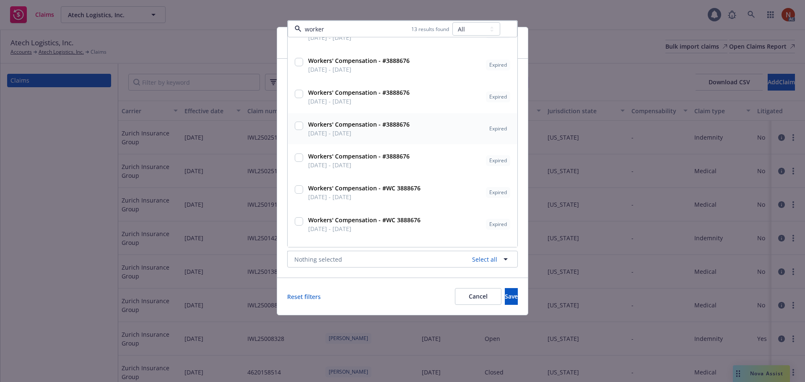
click at [344, 197] on span "[DATE] - [DATE]" at bounding box center [364, 197] width 112 height 9
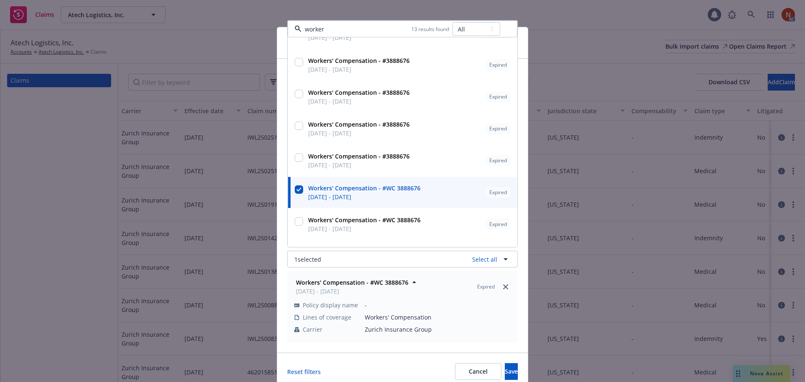
checkbox input "true"
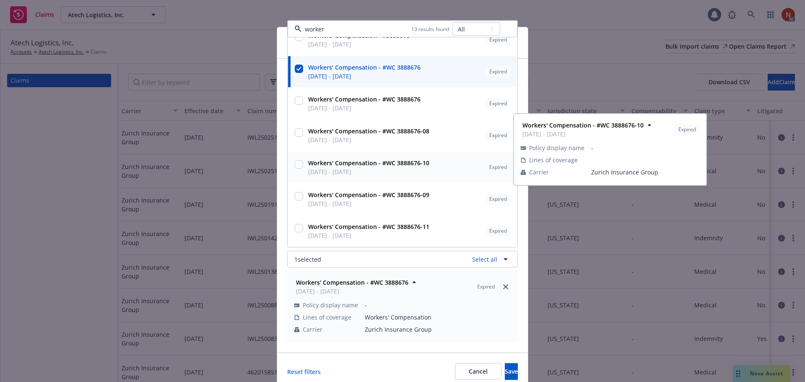
scroll to position [35, 0]
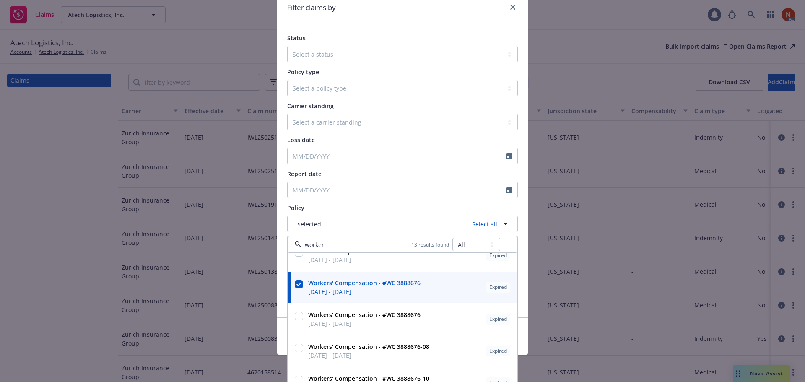
type input "worker"
click at [518, 205] on div "Status Select a status Closed Open Policy type Select a policy type Auto Auto p…" at bounding box center [402, 170] width 251 height 294
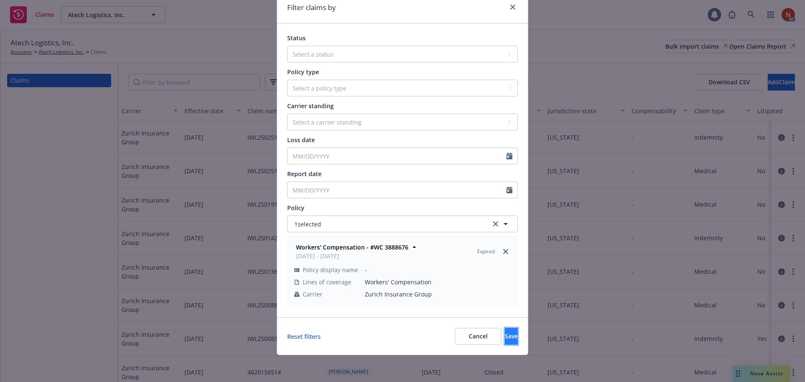
click at [505, 337] on button "Save" at bounding box center [511, 336] width 13 height 17
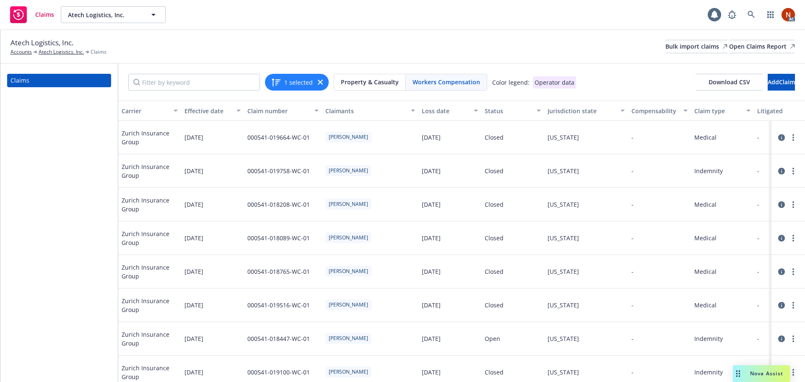
click at [494, 114] on div "Status" at bounding box center [508, 111] width 47 height 9
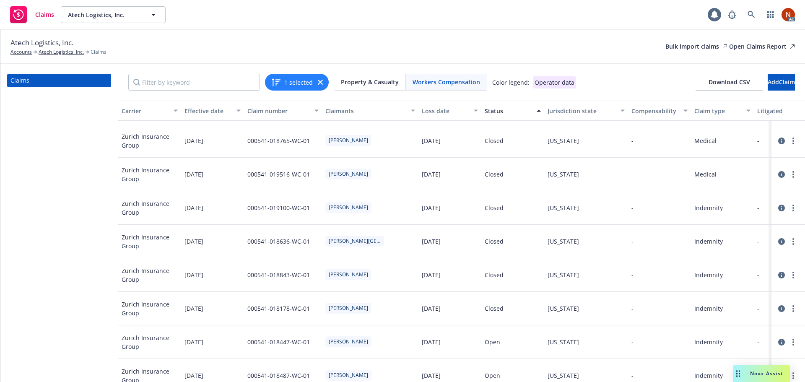
scroll to position [148, 0]
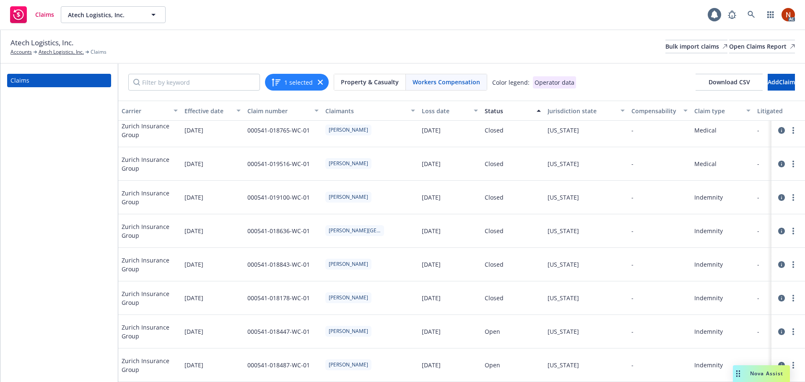
click at [299, 84] on button "1 selected" at bounding box center [292, 82] width 42 height 10
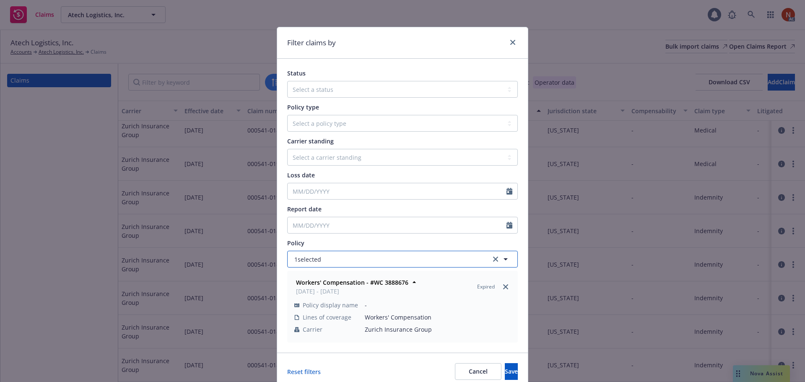
click at [328, 263] on button "1 selected" at bounding box center [402, 259] width 231 height 17
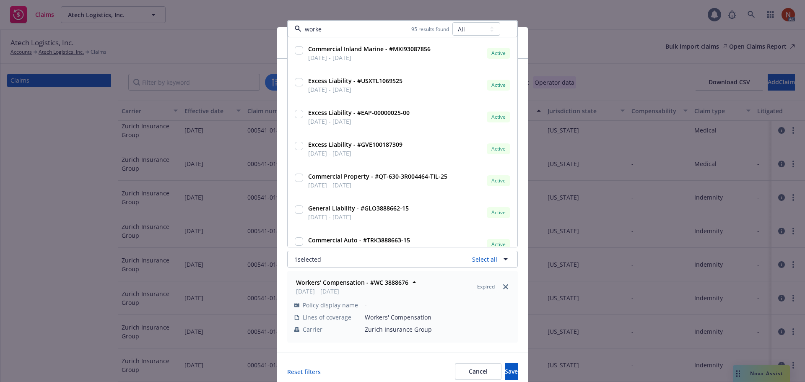
type input "worker"
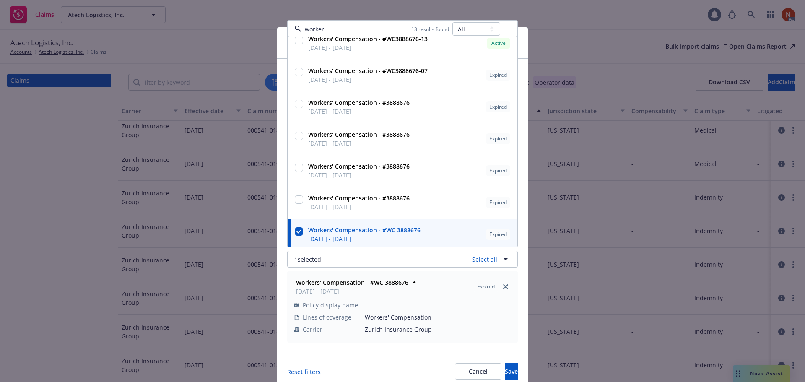
scroll to position [84, 0]
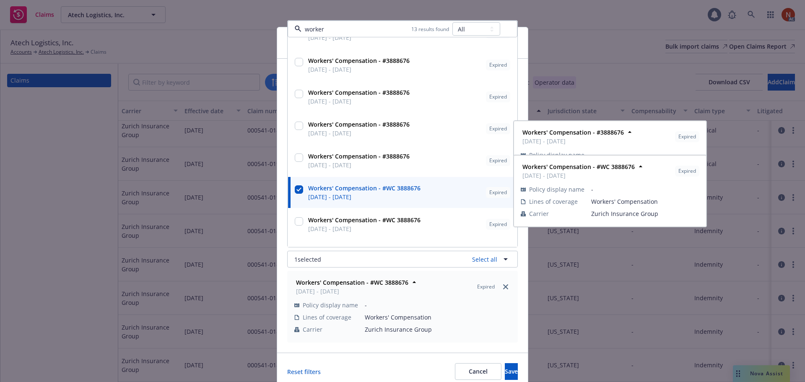
click at [324, 195] on span "[DATE] - [DATE]" at bounding box center [364, 197] width 112 height 9
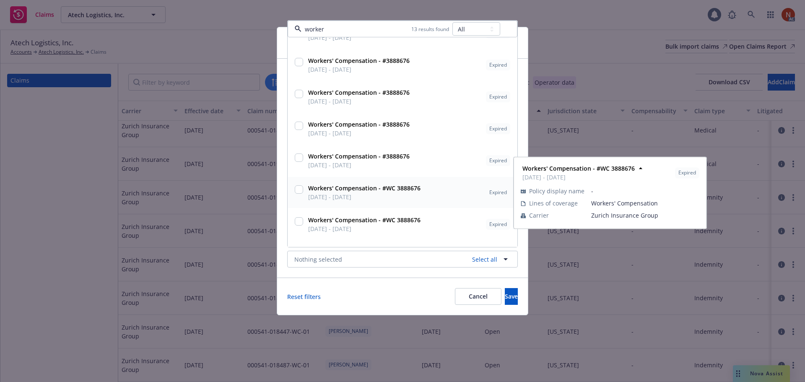
checkbox input "false"
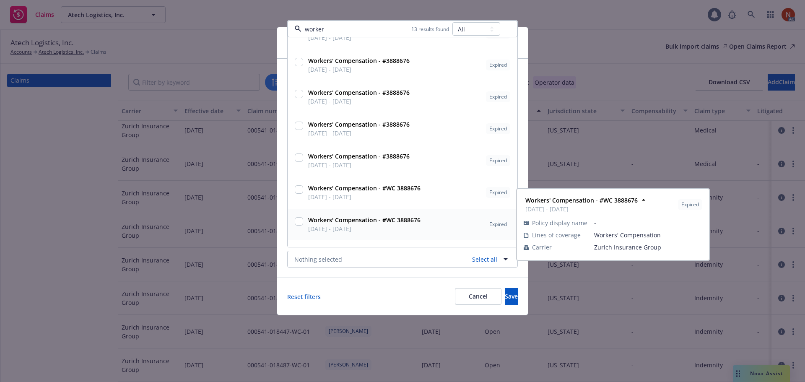
click at [338, 227] on span "[DATE] - [DATE]" at bounding box center [364, 228] width 112 height 9
checkbox input "true"
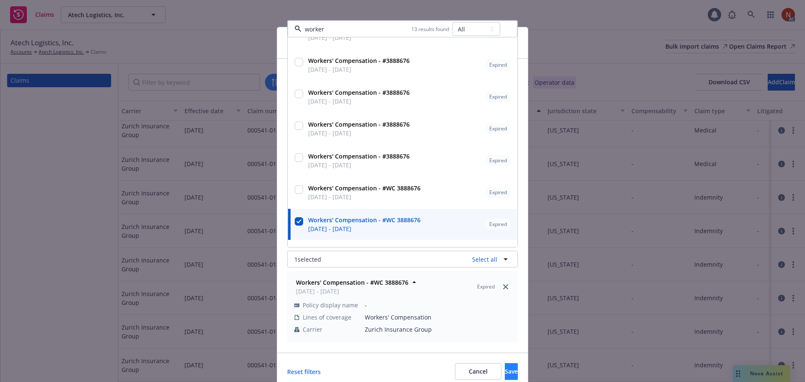
type input "worker"
click at [505, 370] on span "Save" at bounding box center [511, 371] width 13 height 8
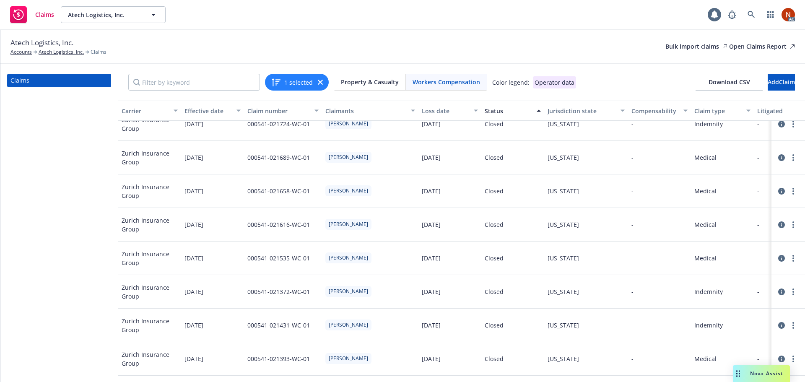
click at [498, 109] on div "Status" at bounding box center [508, 111] width 47 height 9
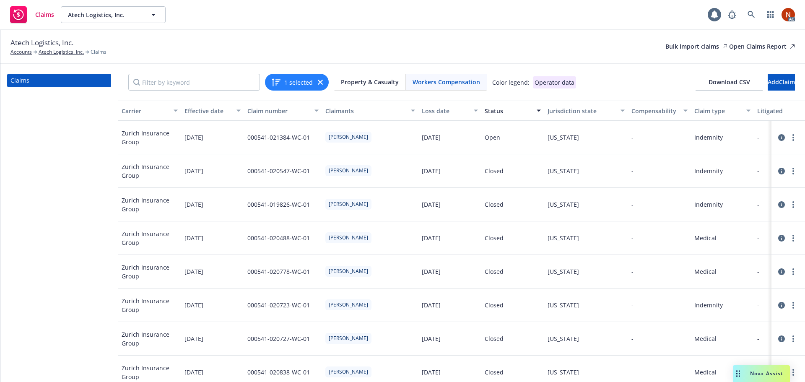
click at [314, 78] on div "1 selected" at bounding box center [297, 82] width 64 height 17
click at [318, 81] on icon "button" at bounding box center [320, 82] width 5 height 5
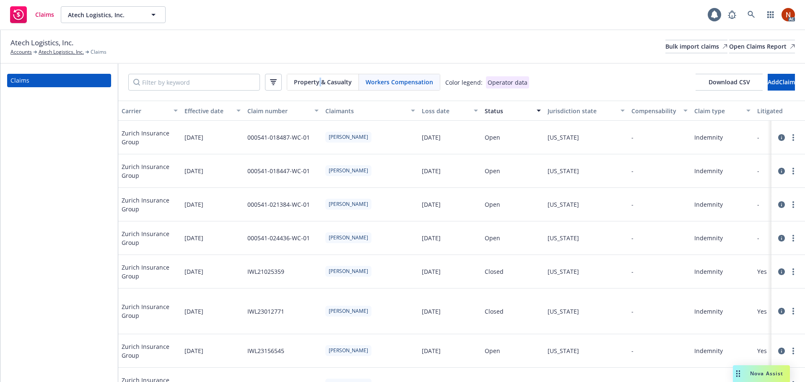
click at [320, 81] on span "Property & Casualty" at bounding box center [323, 82] width 58 height 9
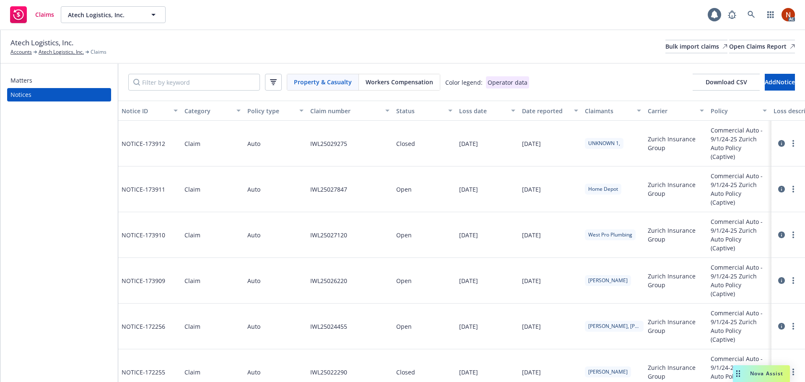
click at [390, 82] on span "Workers Compensation" at bounding box center [400, 82] width 68 height 9
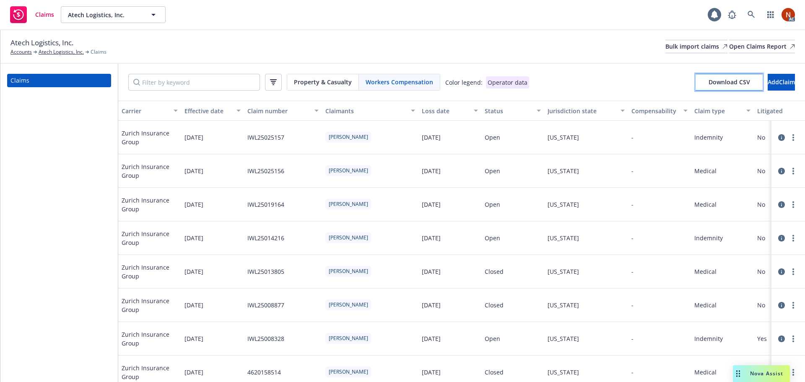
click at [709, 85] on span "Download CSV" at bounding box center [730, 82] width 42 height 8
drag, startPoint x: 648, startPoint y: 47, endPoint x: 489, endPoint y: 270, distance: 274.3
click at [666, 47] on div "Bulk import claims" at bounding box center [697, 46] width 62 height 13
